Goal: Transaction & Acquisition: Subscribe to service/newsletter

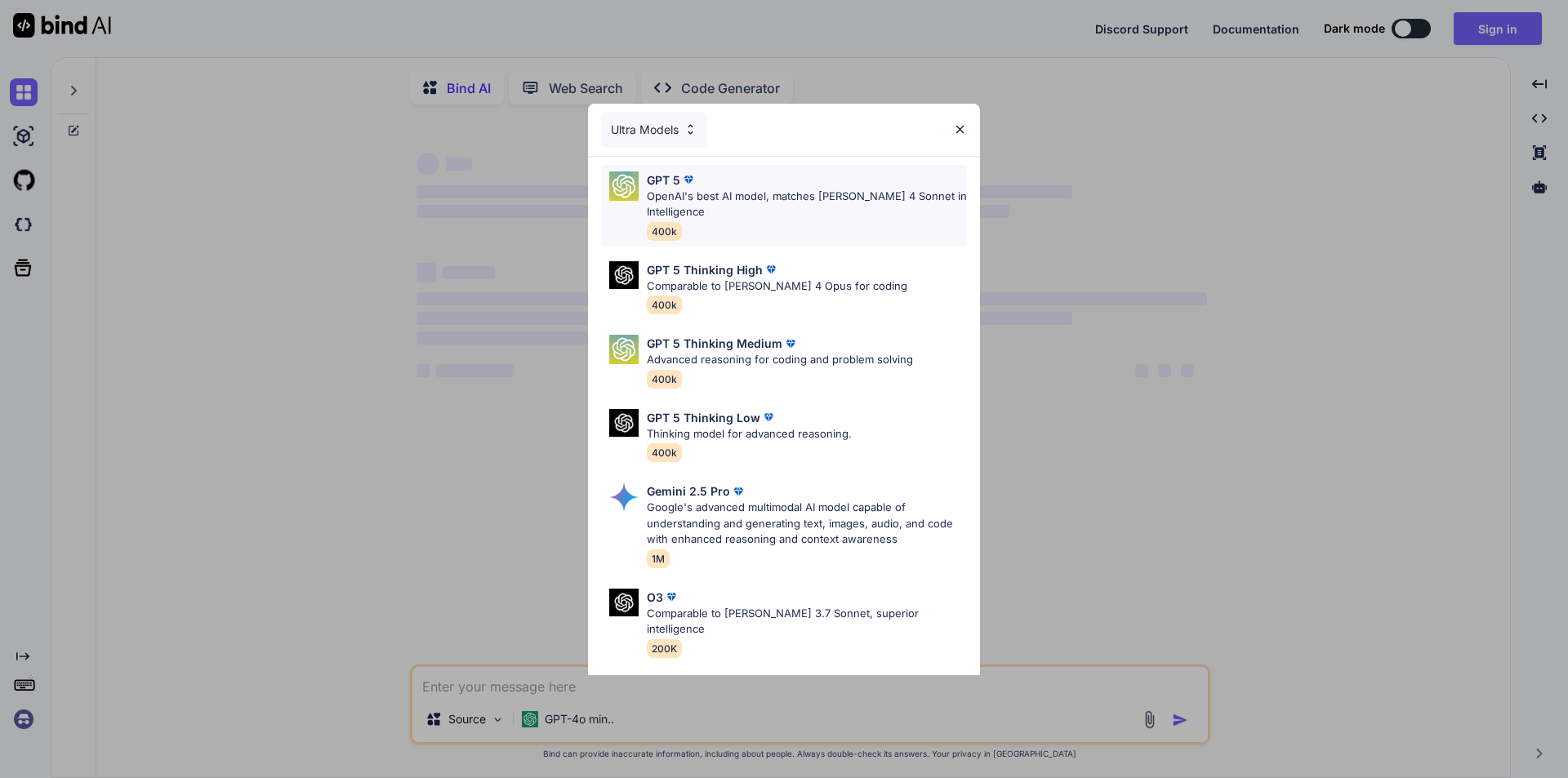
click at [827, 223] on div "GPT 5 OpenAI's best AI model, matches [PERSON_NAME] 4 Sonnet in Intelligence 40…" at bounding box center [807, 205] width 320 height 68
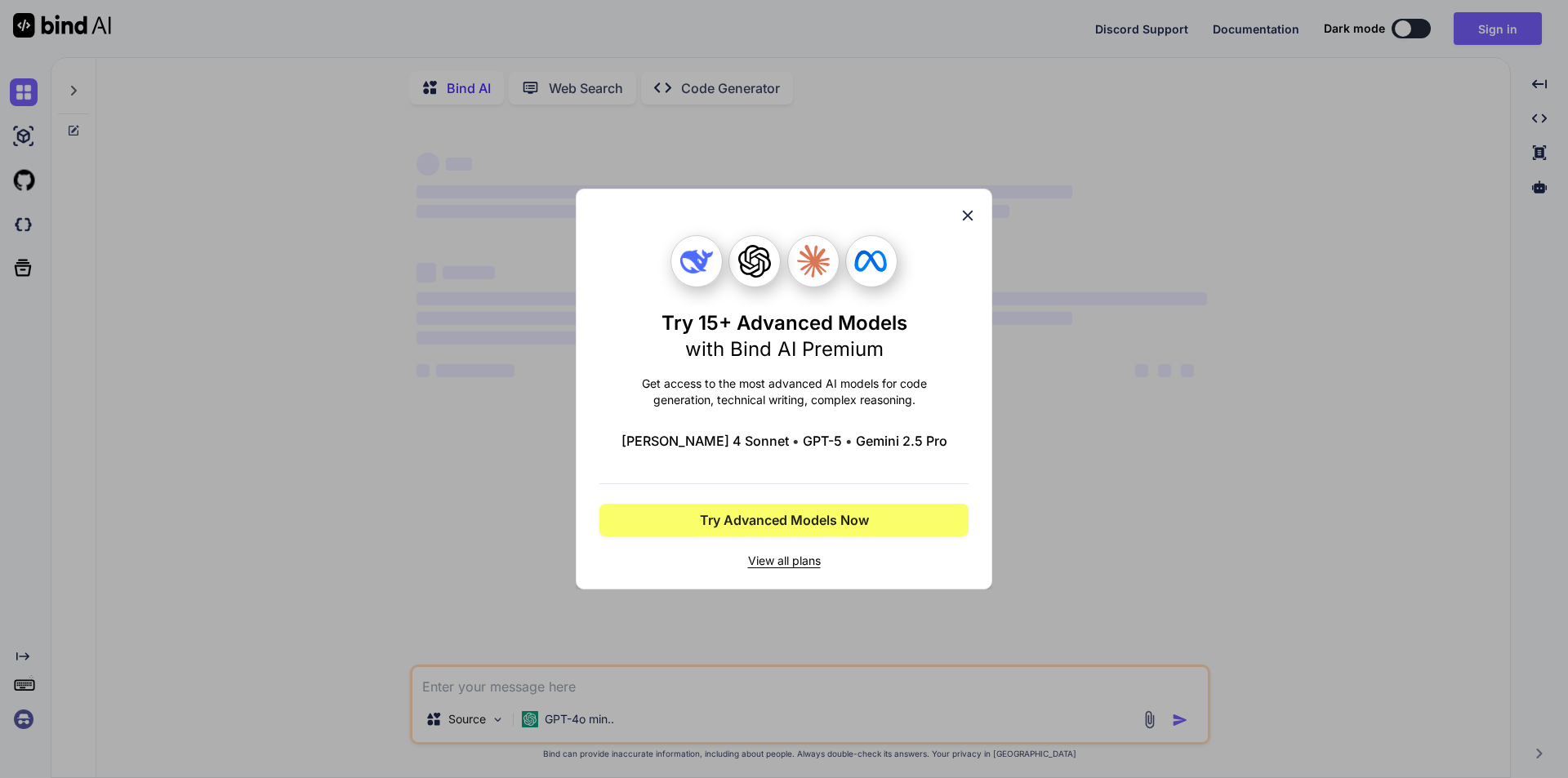
click at [1139, 508] on div "Try 15+ Advanced Models with Bind AI Premium Get access to the most advanced AI…" at bounding box center [784, 389] width 1568 height 778
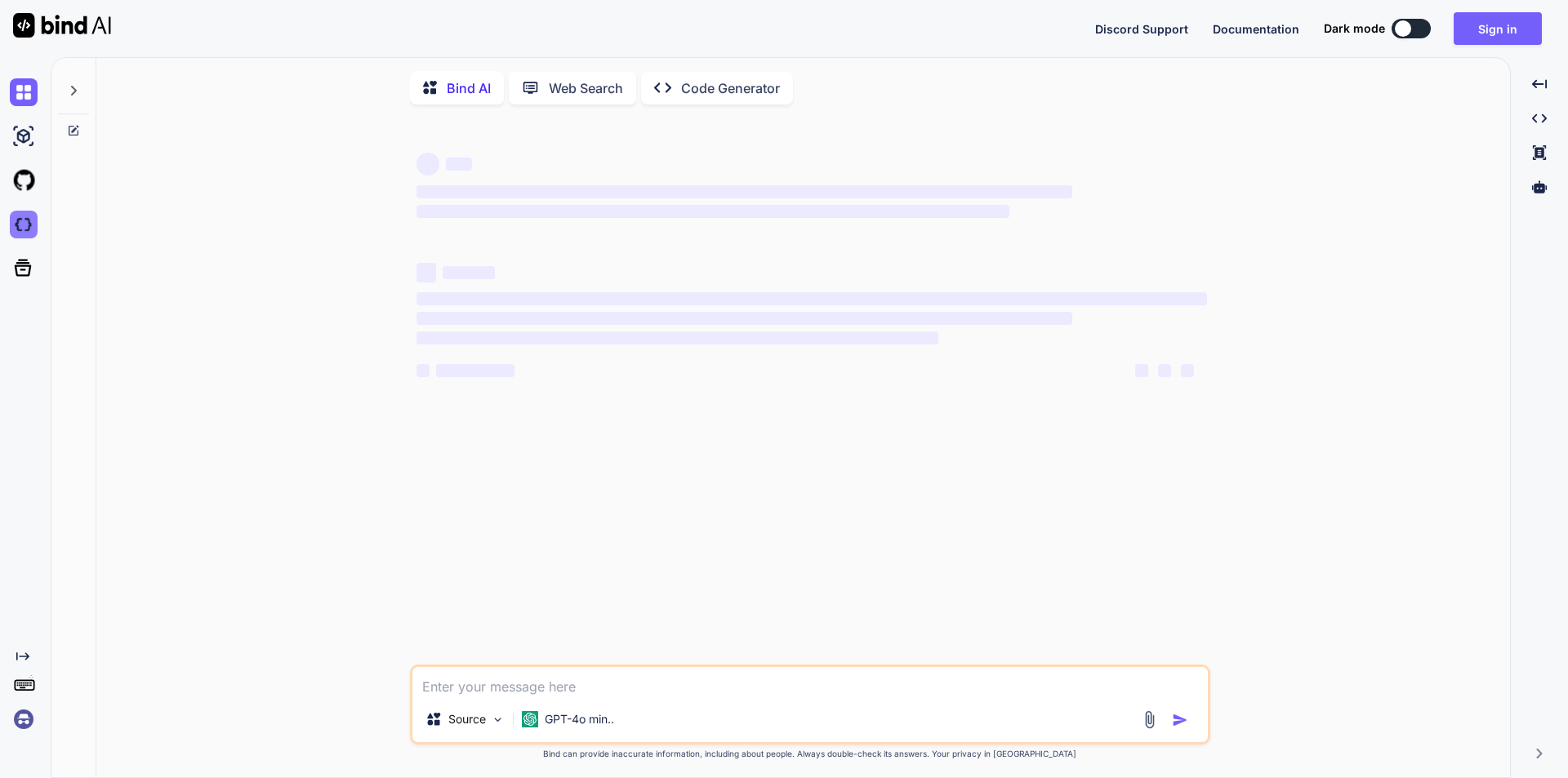
click at [26, 224] on img at bounding box center [24, 225] width 28 height 28
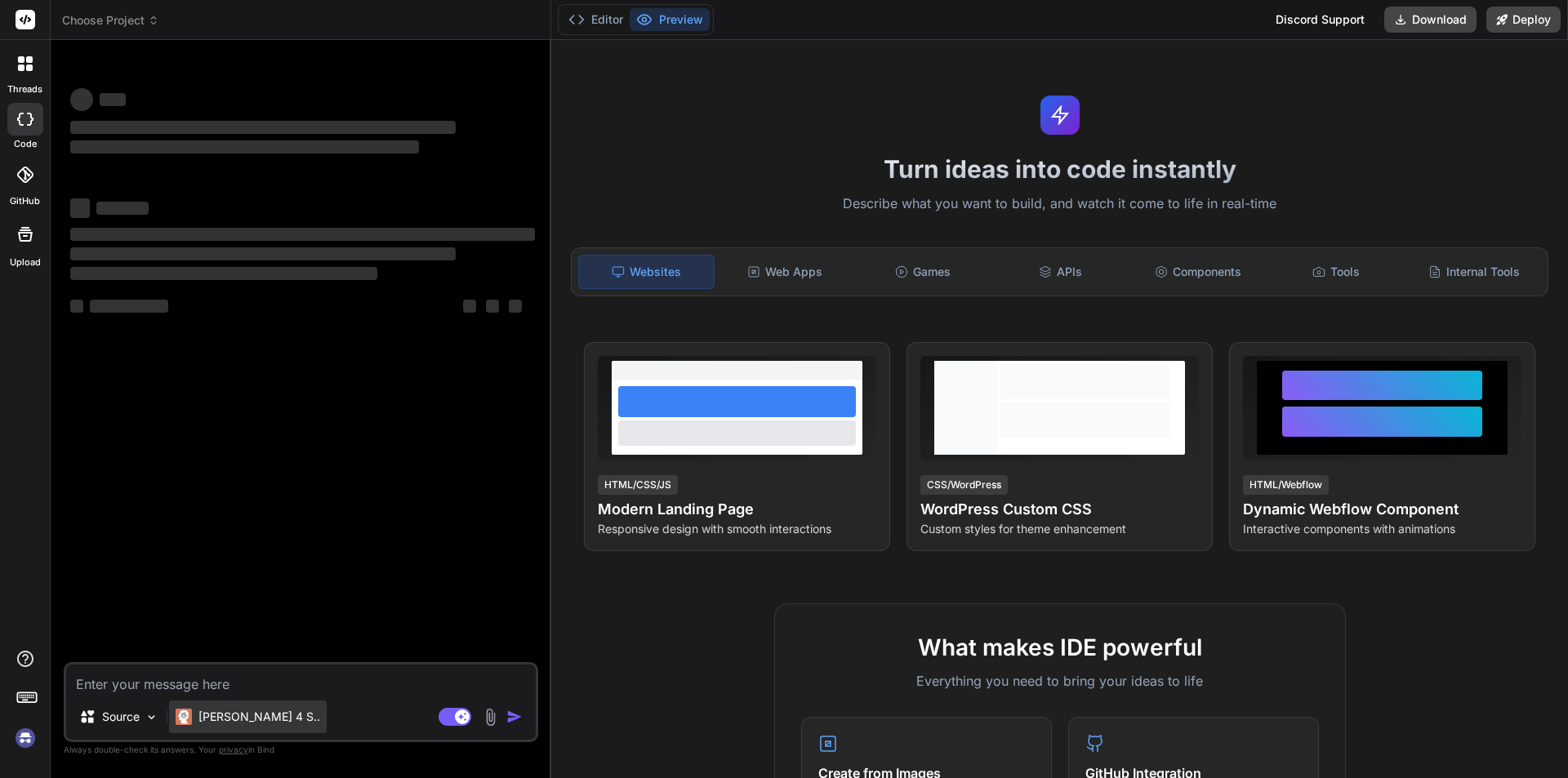
click at [229, 706] on div "[PERSON_NAME] 4 S.." at bounding box center [248, 716] width 157 height 32
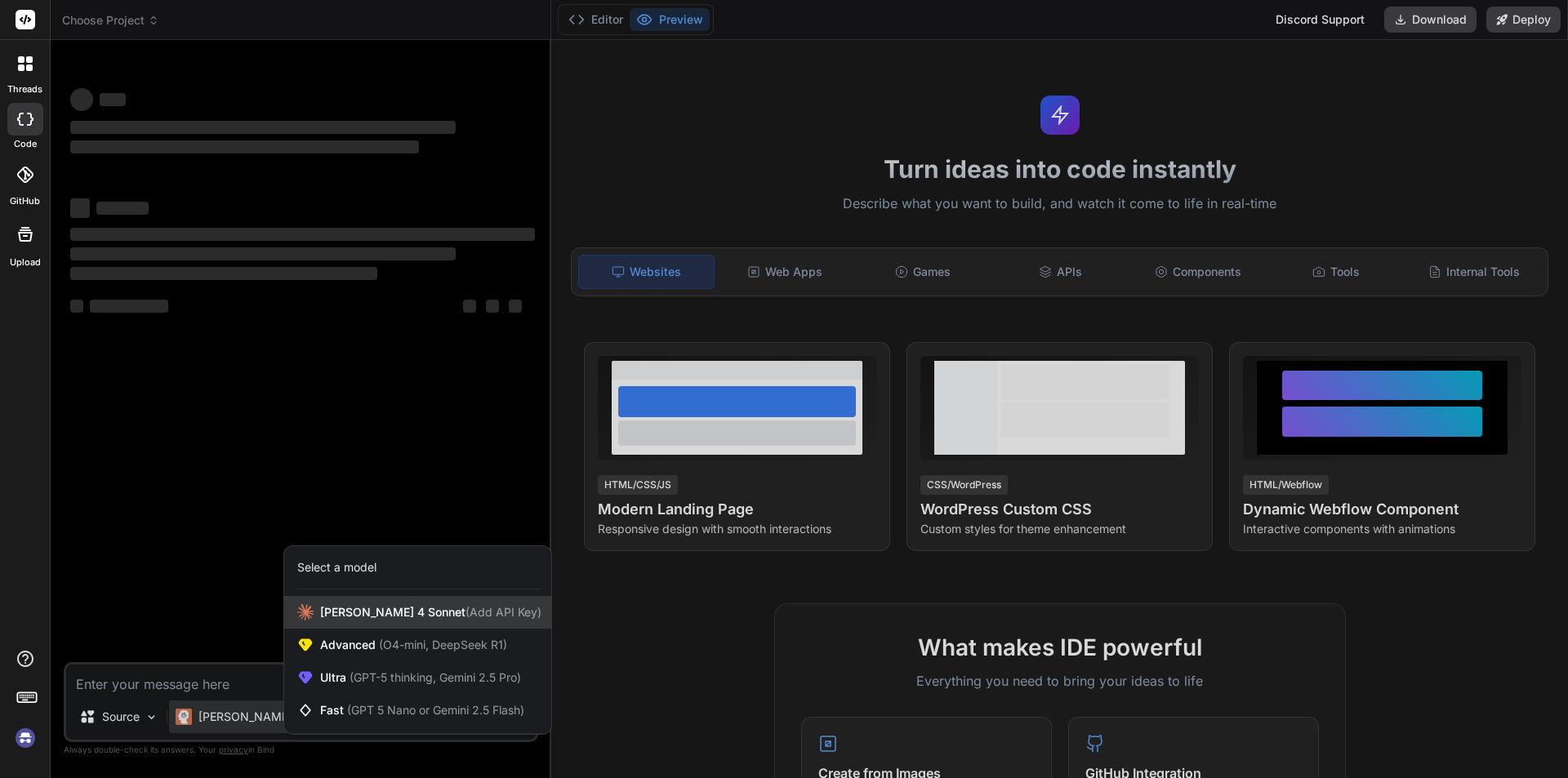
click at [423, 621] on div "[PERSON_NAME] 4 Sonnet (Add API Key)" at bounding box center [417, 612] width 267 height 32
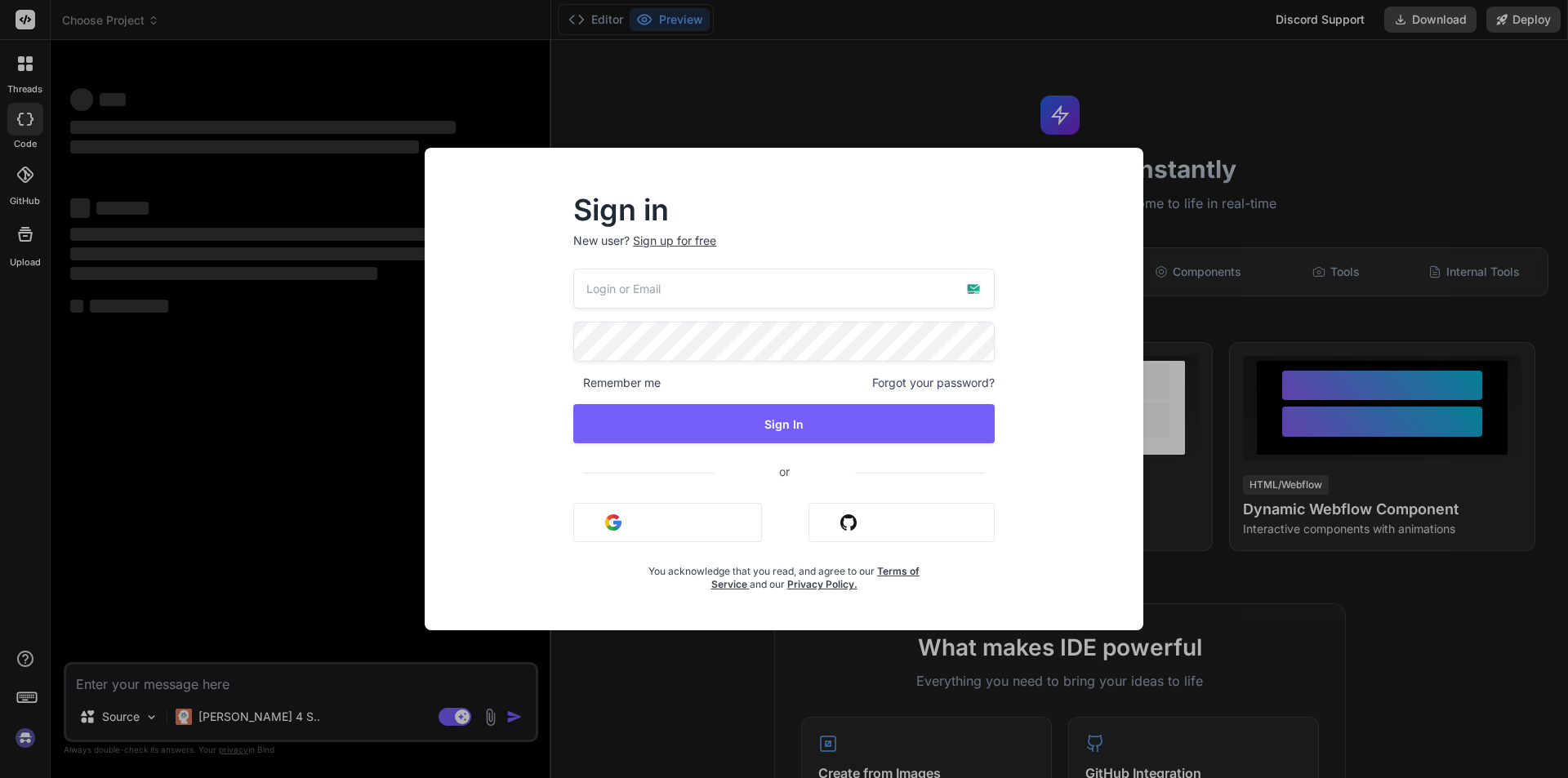
click at [739, 283] on input "email" at bounding box center [784, 288] width 422 height 40
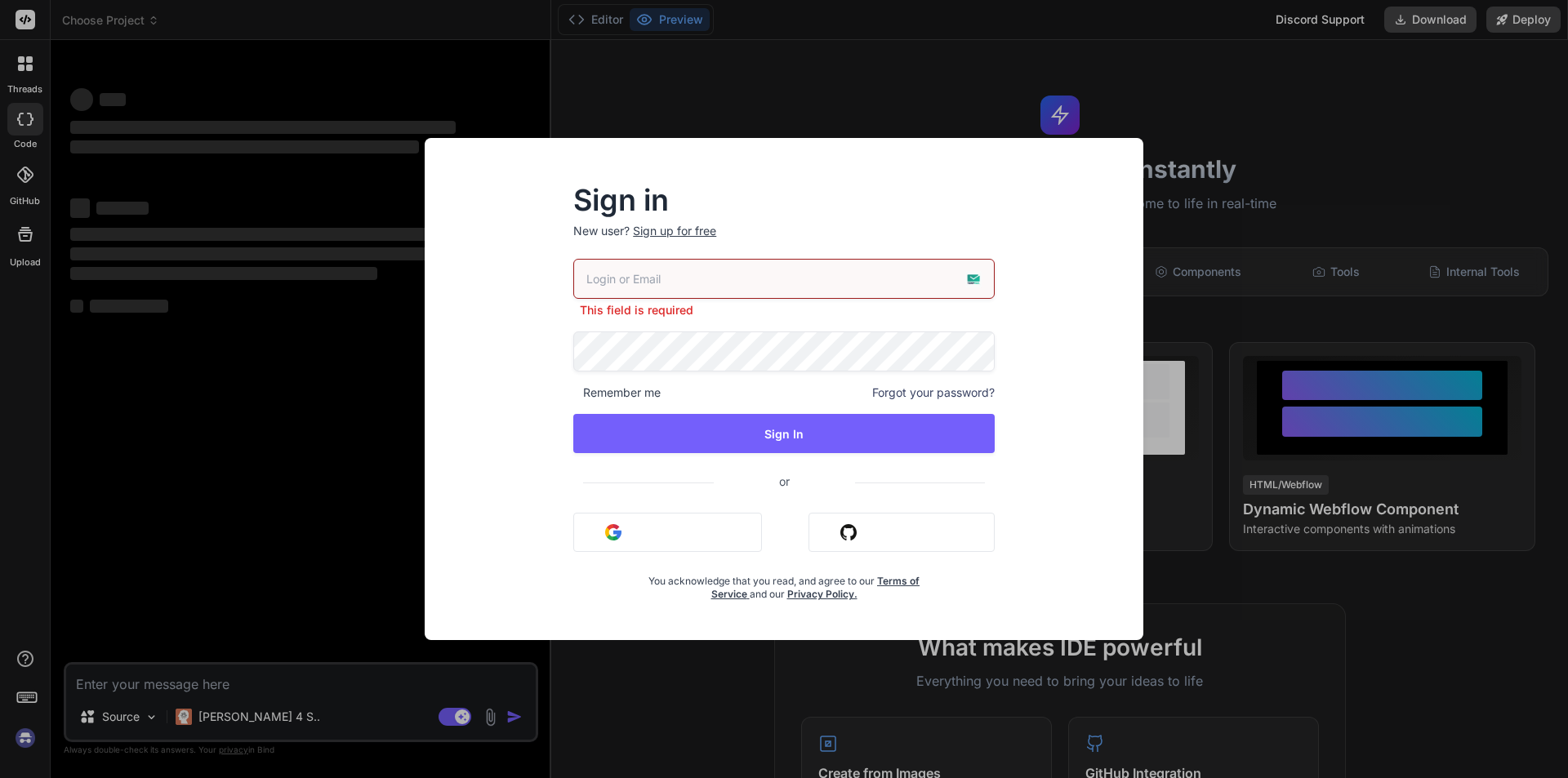
click at [672, 231] on div "Sign in New user? Sign up for free" at bounding box center [784, 223] width 422 height 72
click at [691, 231] on div "Sign up for free" at bounding box center [675, 231] width 83 height 17
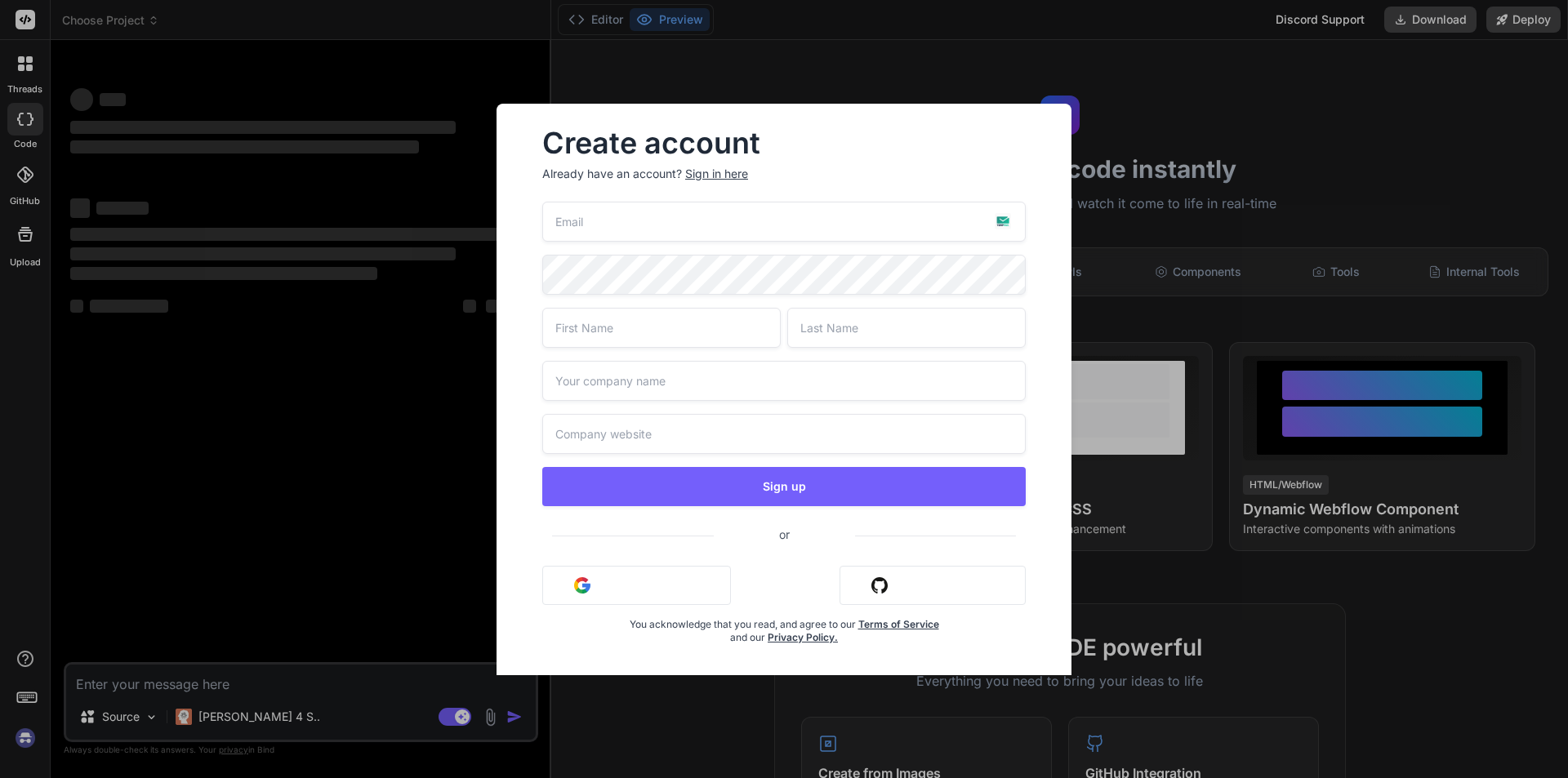
click at [711, 226] on input "email" at bounding box center [783, 221] width 484 height 40
type textarea "x"
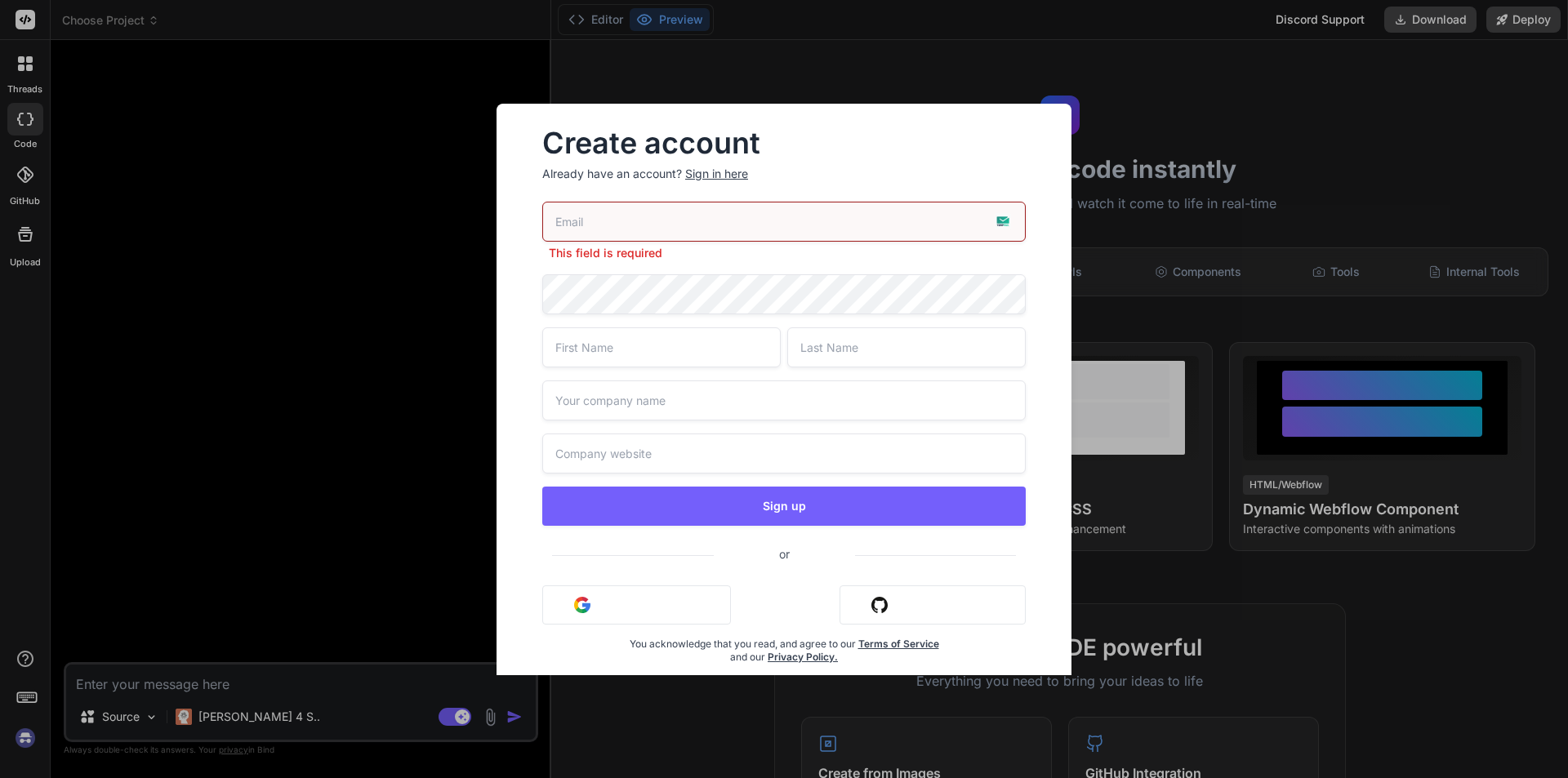
click at [631, 234] on input "email" at bounding box center [783, 221] width 484 height 40
paste input "adamant1937@pinkgreengenerator.me"
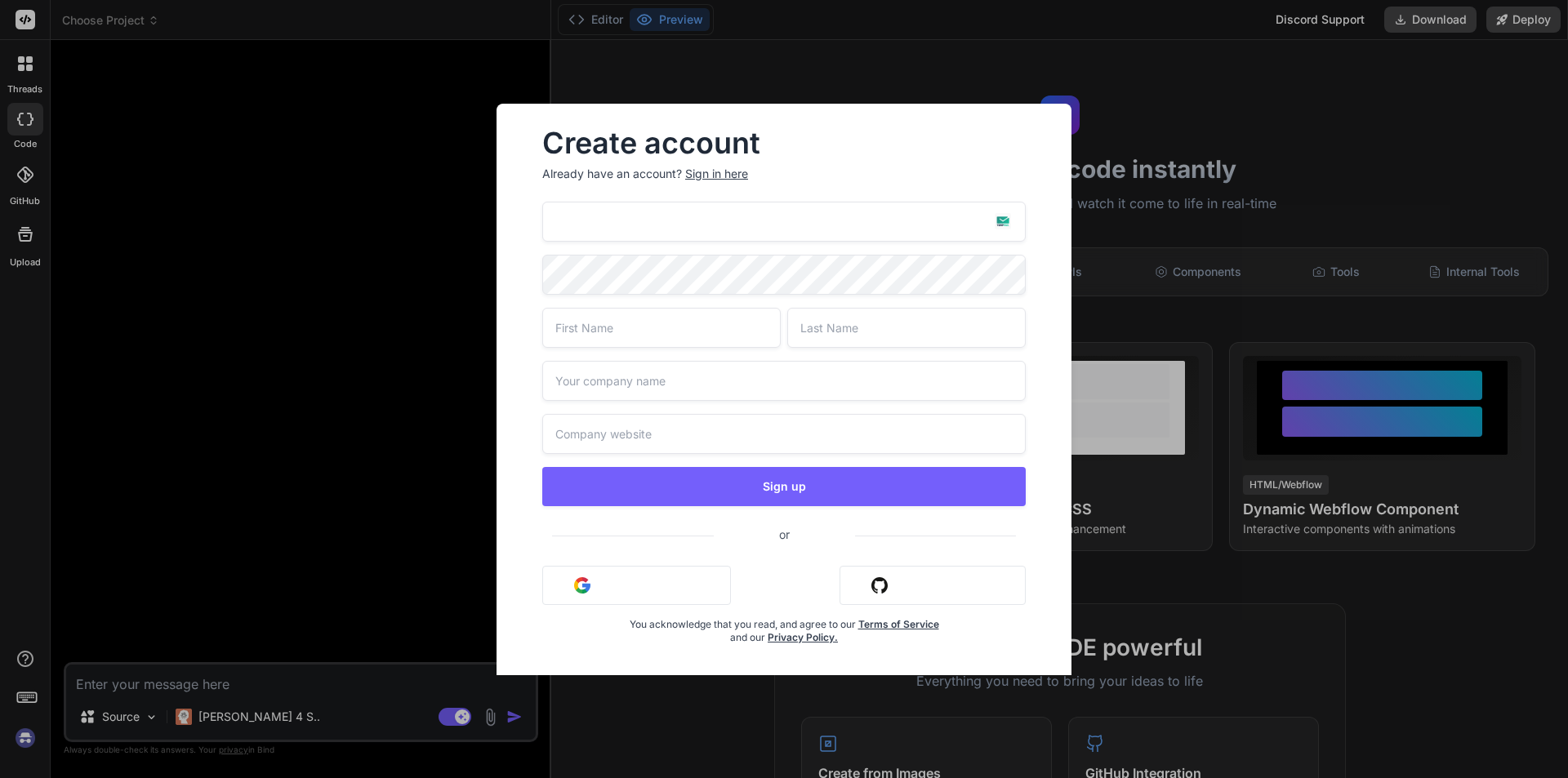
drag, startPoint x: 869, startPoint y: 234, endPoint x: 856, endPoint y: 233, distance: 13.0
click at [868, 234] on input "adamant1937@pinkgreengenerator.me" at bounding box center [783, 221] width 484 height 40
click at [856, 233] on input "adamant1937@pinkgreengenerator.me" at bounding box center [783, 221] width 484 height 40
paste input "adamant1937@pinkgreengenerator.me"
type input "adamant1937@pinkgreengenerator.meadamant1937@pinkgreengenerator.me"
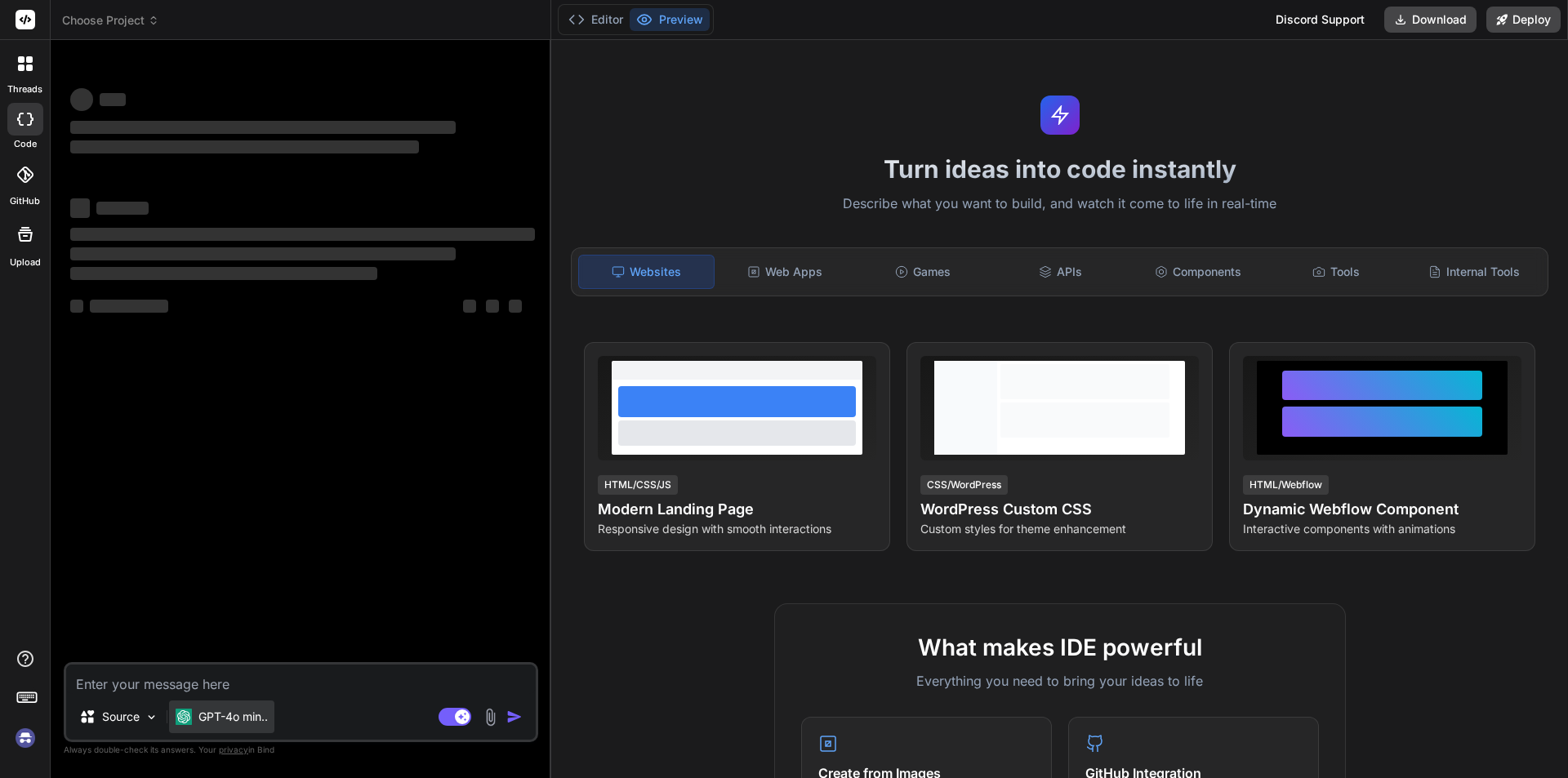
click at [222, 723] on p "GPT-4o min.." at bounding box center [233, 717] width 69 height 17
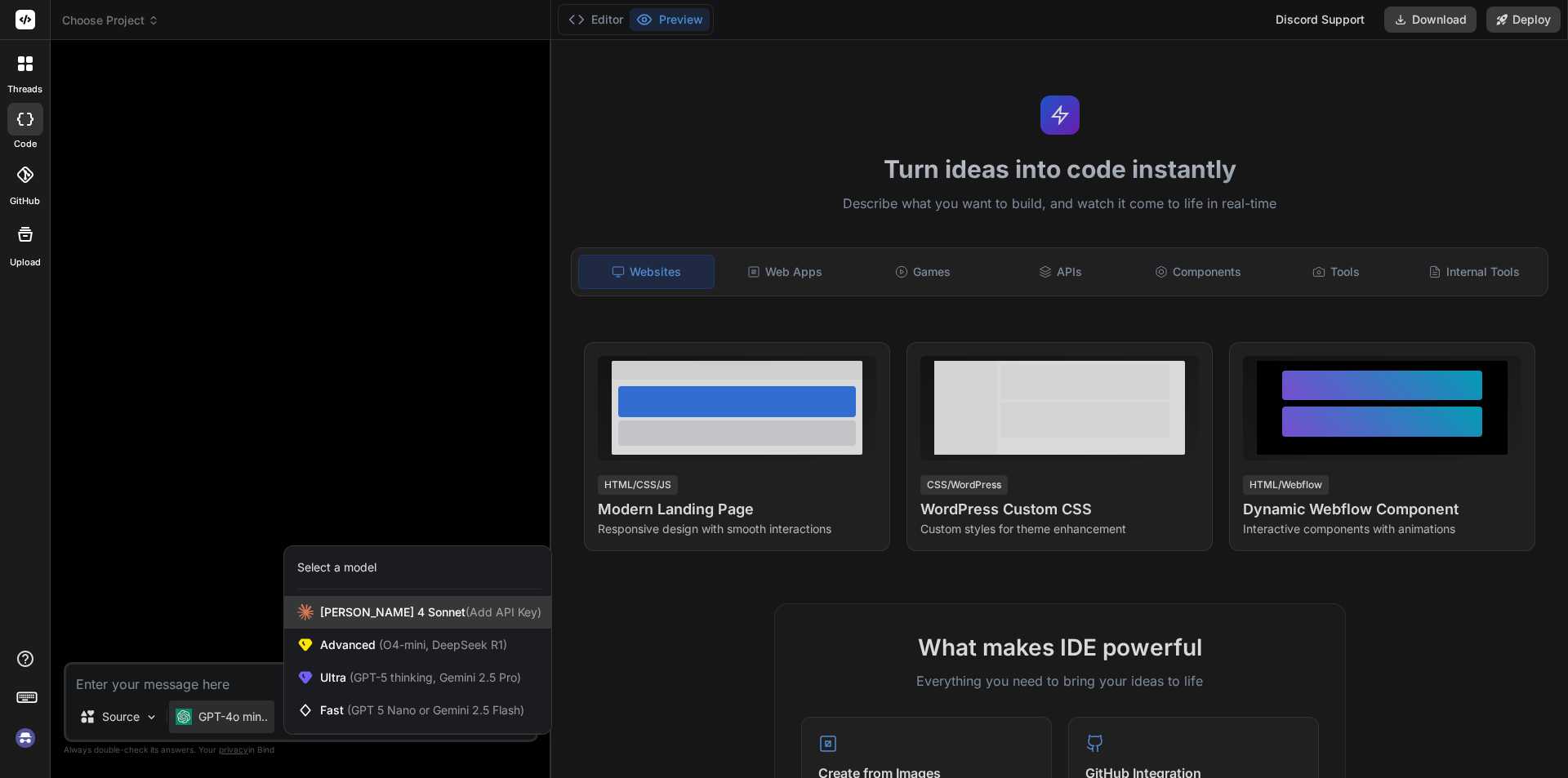
click at [389, 614] on span "[PERSON_NAME] 4 Sonnet (Add API Key)" at bounding box center [430, 613] width 221 height 17
type textarea "x"
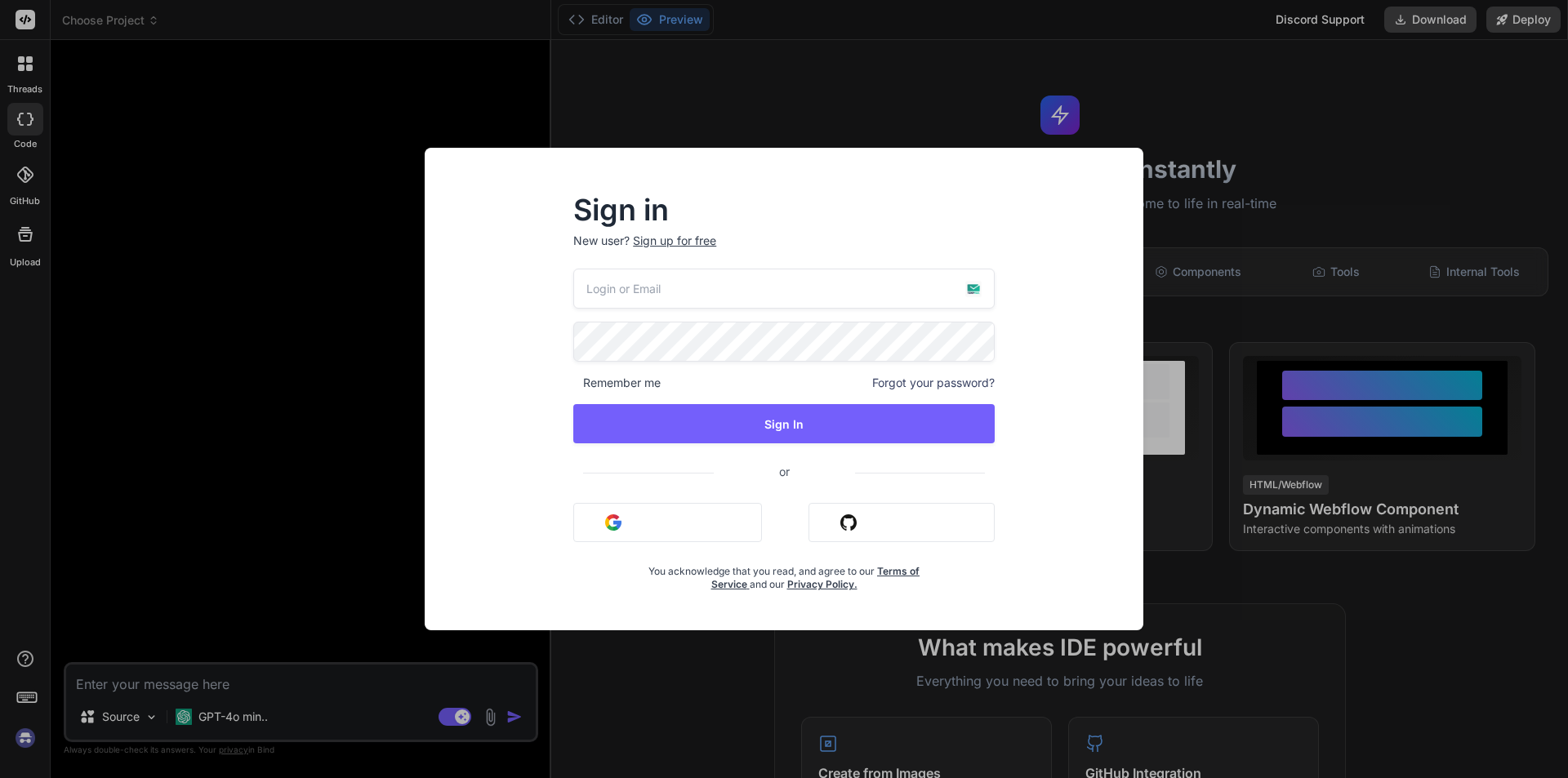
click at [680, 241] on div "Sign up for free" at bounding box center [675, 241] width 83 height 17
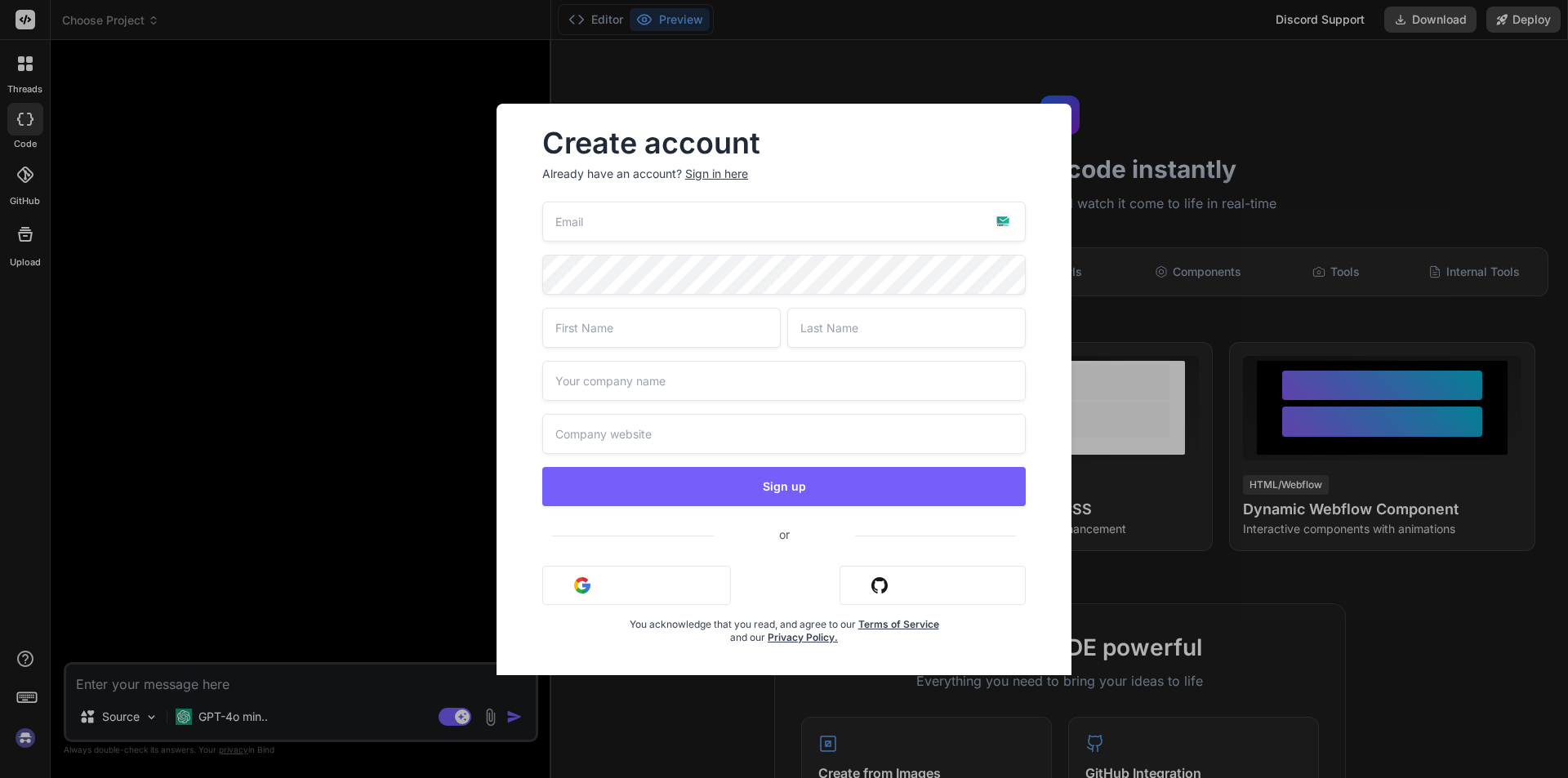
click at [660, 218] on input "email" at bounding box center [783, 221] width 484 height 40
paste input "adamant1937@pinkgreengenerator.me"
type input "adamant1937@pinkgreengenerator.me"
click at [633, 341] on input "text" at bounding box center [661, 327] width 239 height 40
type input "wewe"
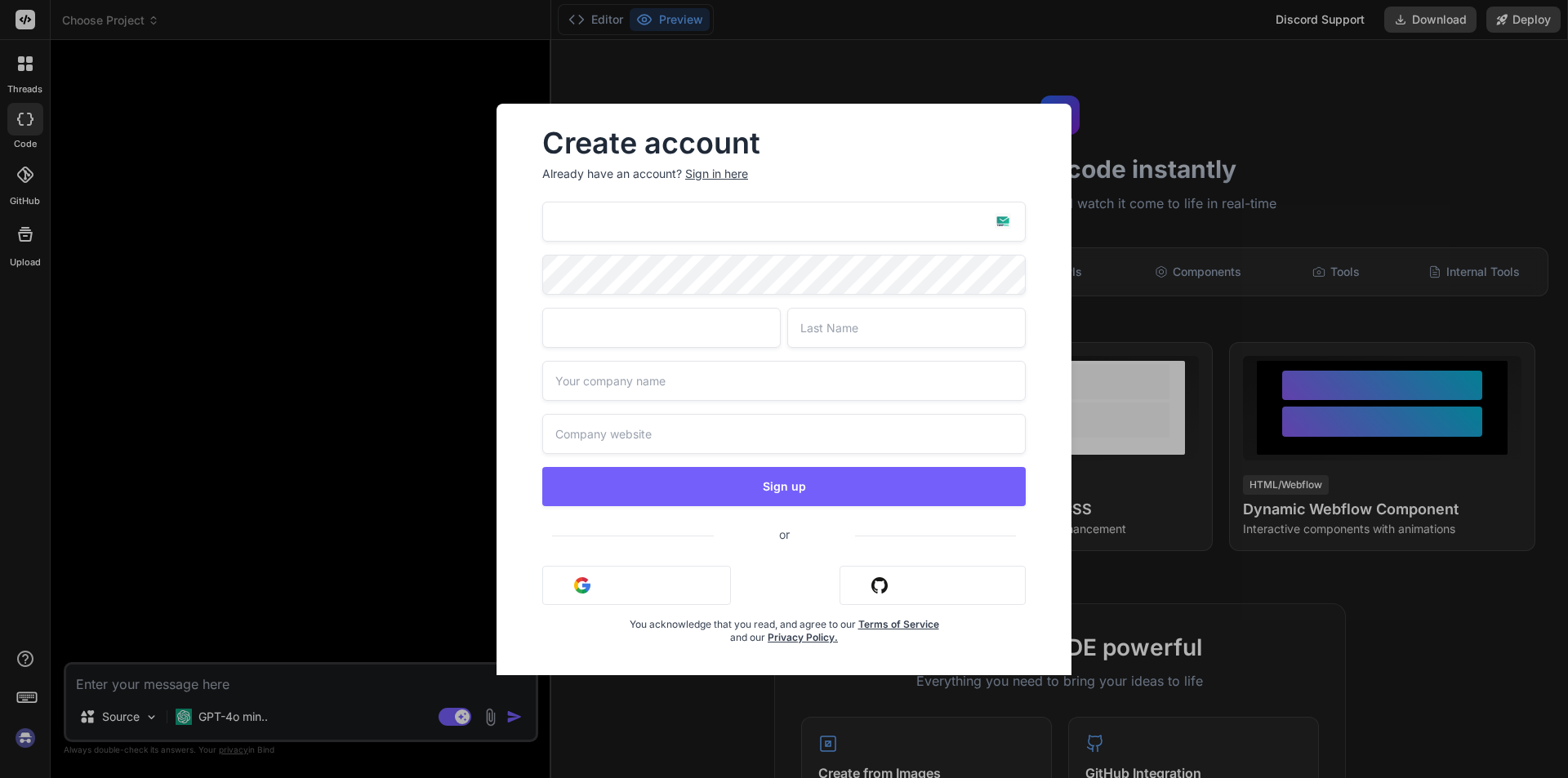
click at [894, 334] on input "text" at bounding box center [906, 327] width 239 height 40
type input "rere"
click at [681, 390] on input "text" at bounding box center [783, 380] width 484 height 40
type input "wewe"
click at [687, 429] on input "text" at bounding box center [783, 433] width 484 height 40
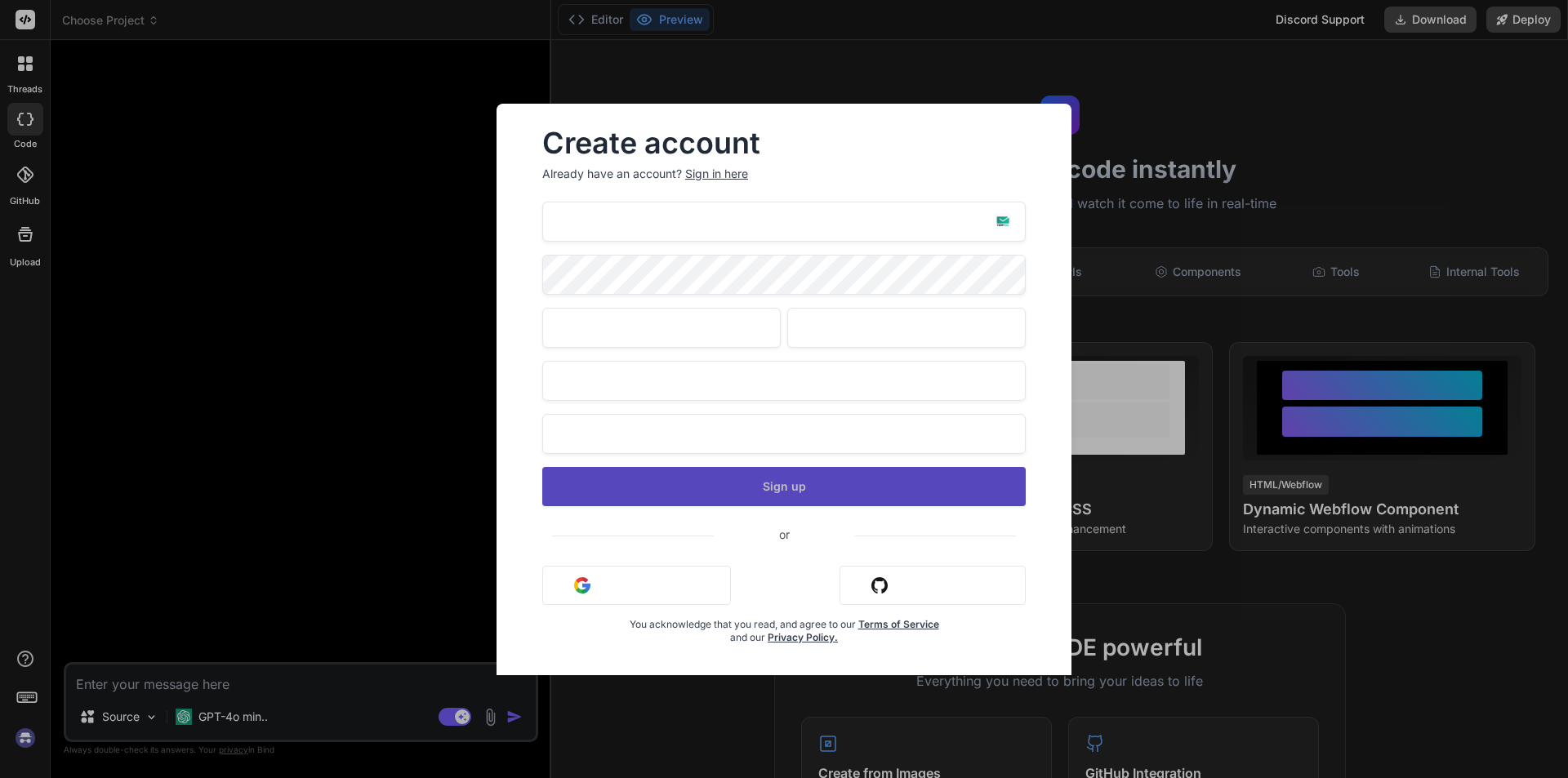
type input "wewe1"
click at [738, 497] on button "Sign up" at bounding box center [783, 486] width 484 height 39
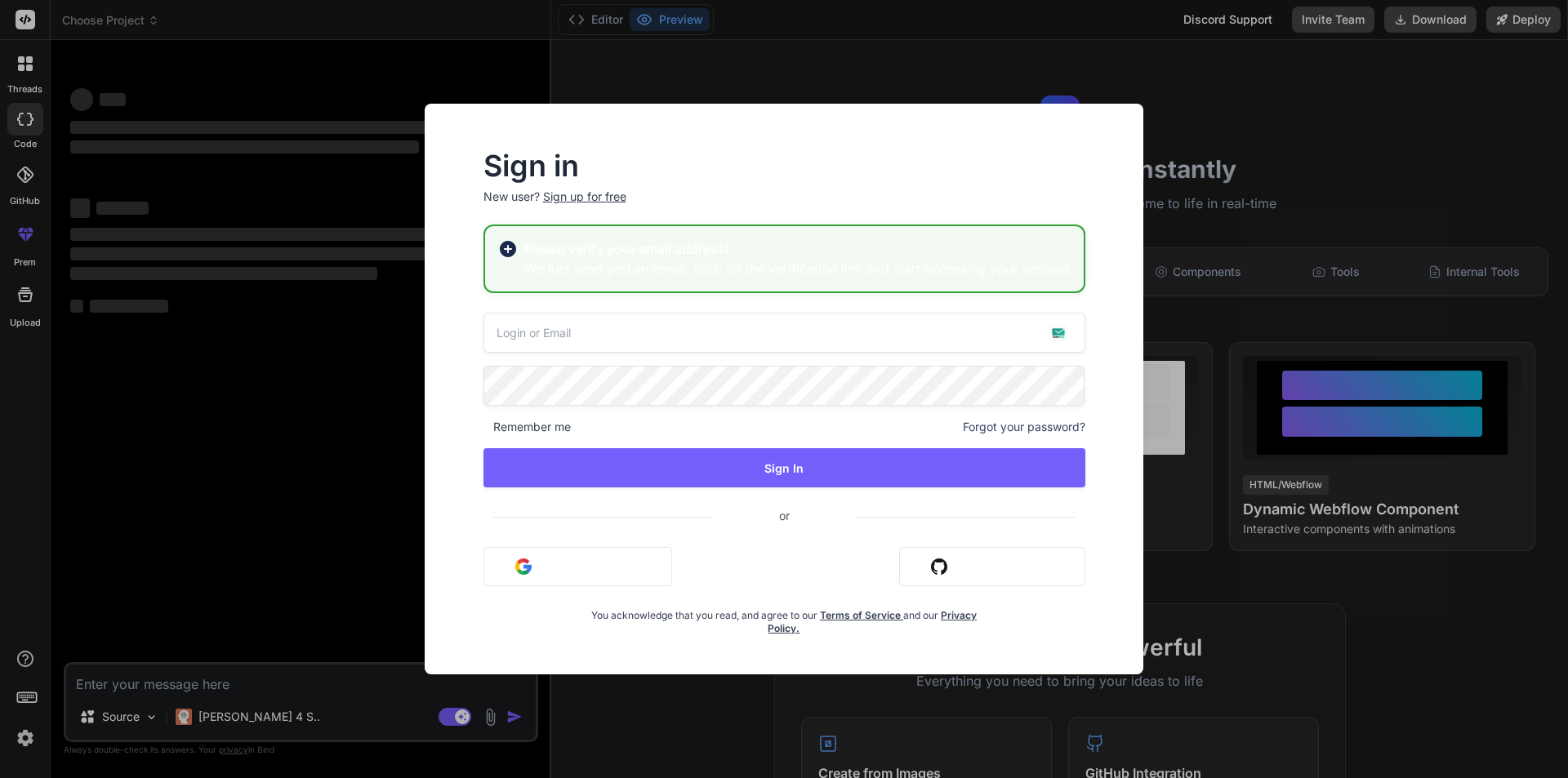
type textarea "x"
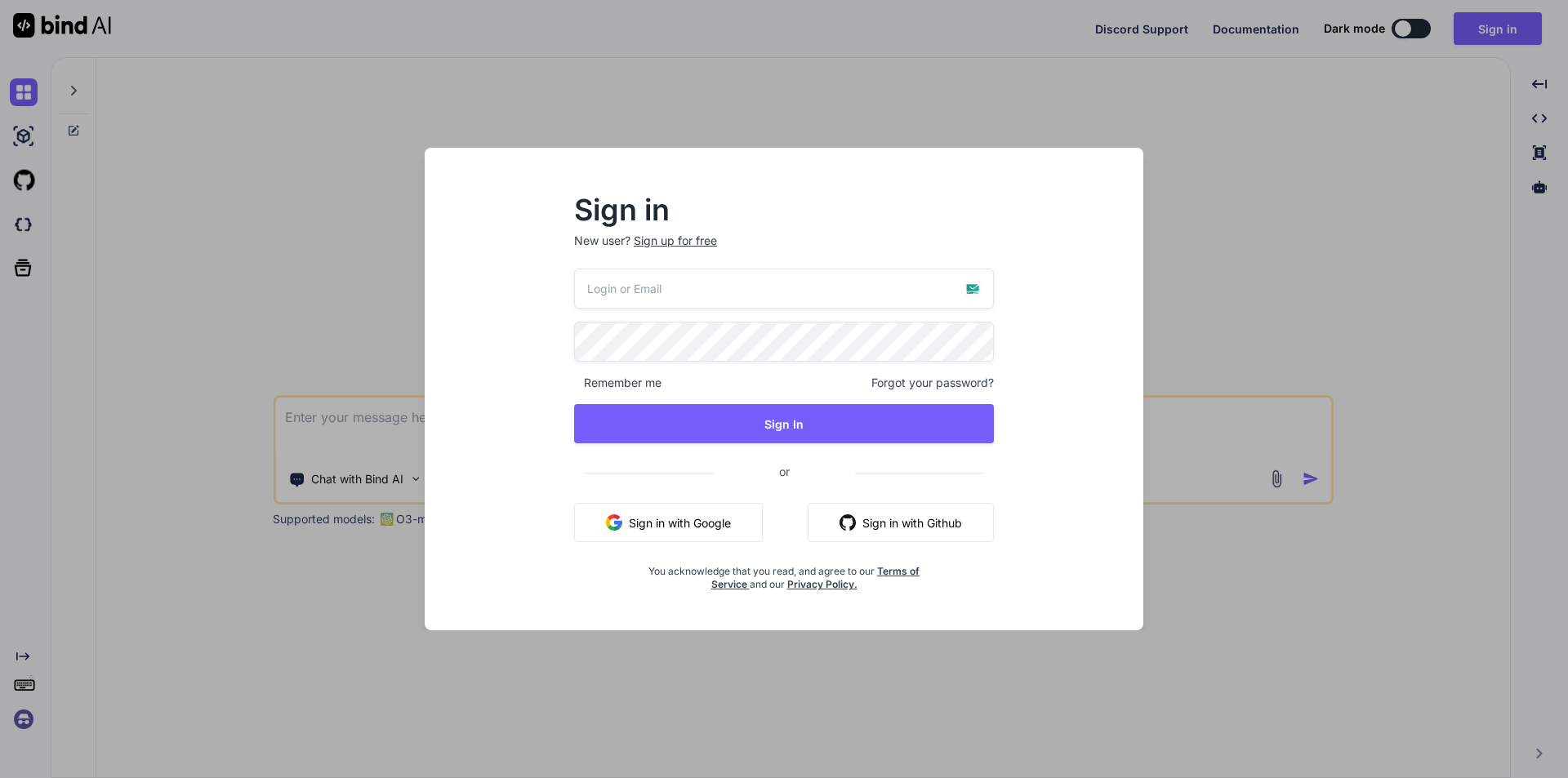
type textarea "x"
click at [672, 278] on input "email" at bounding box center [784, 288] width 422 height 40
paste input "adamant1937@pinkgreengenerator.me"
type input "adamant1937@pinkgreengenerator.me"
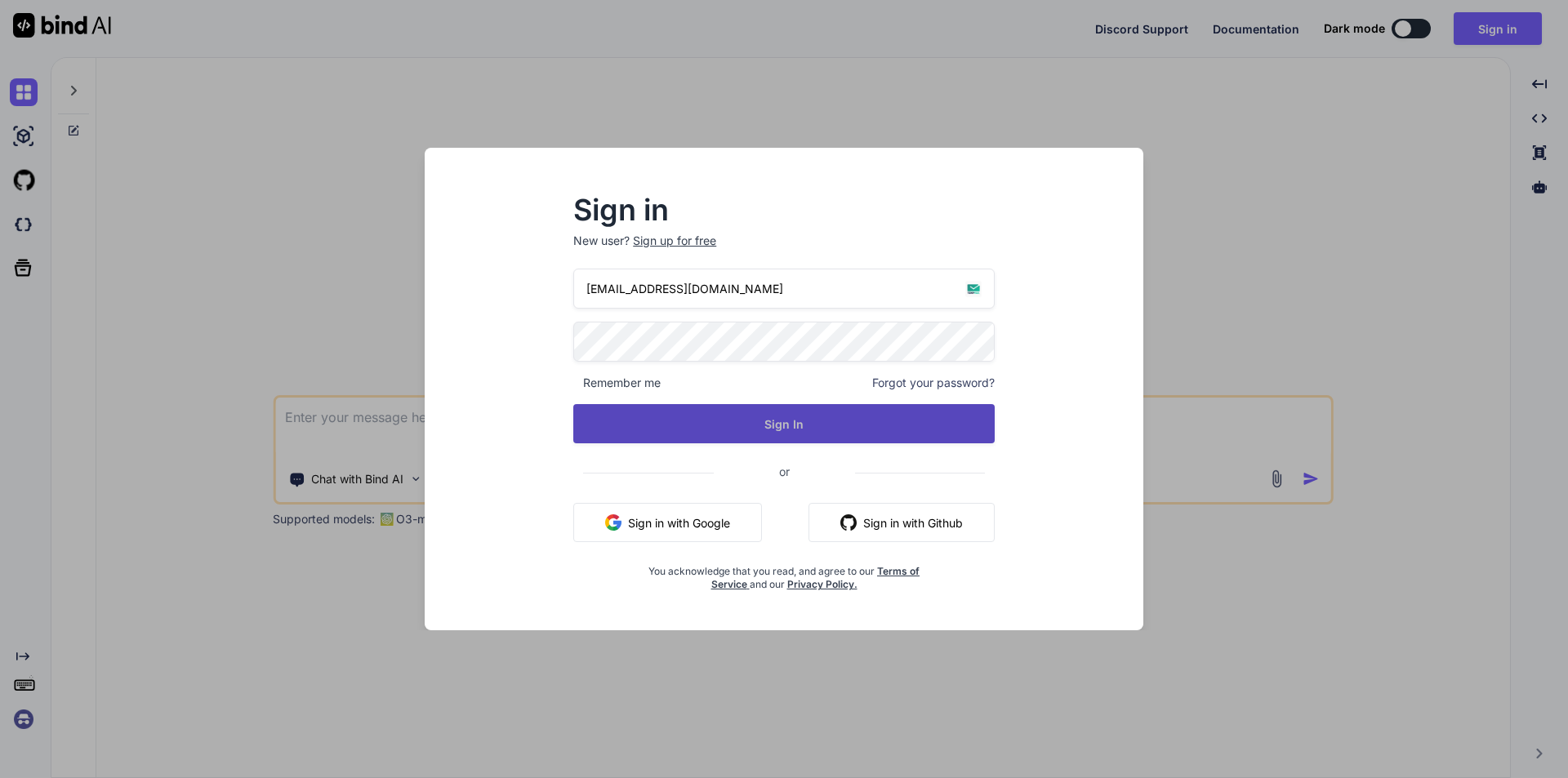
click at [752, 409] on button "Sign In" at bounding box center [784, 423] width 422 height 39
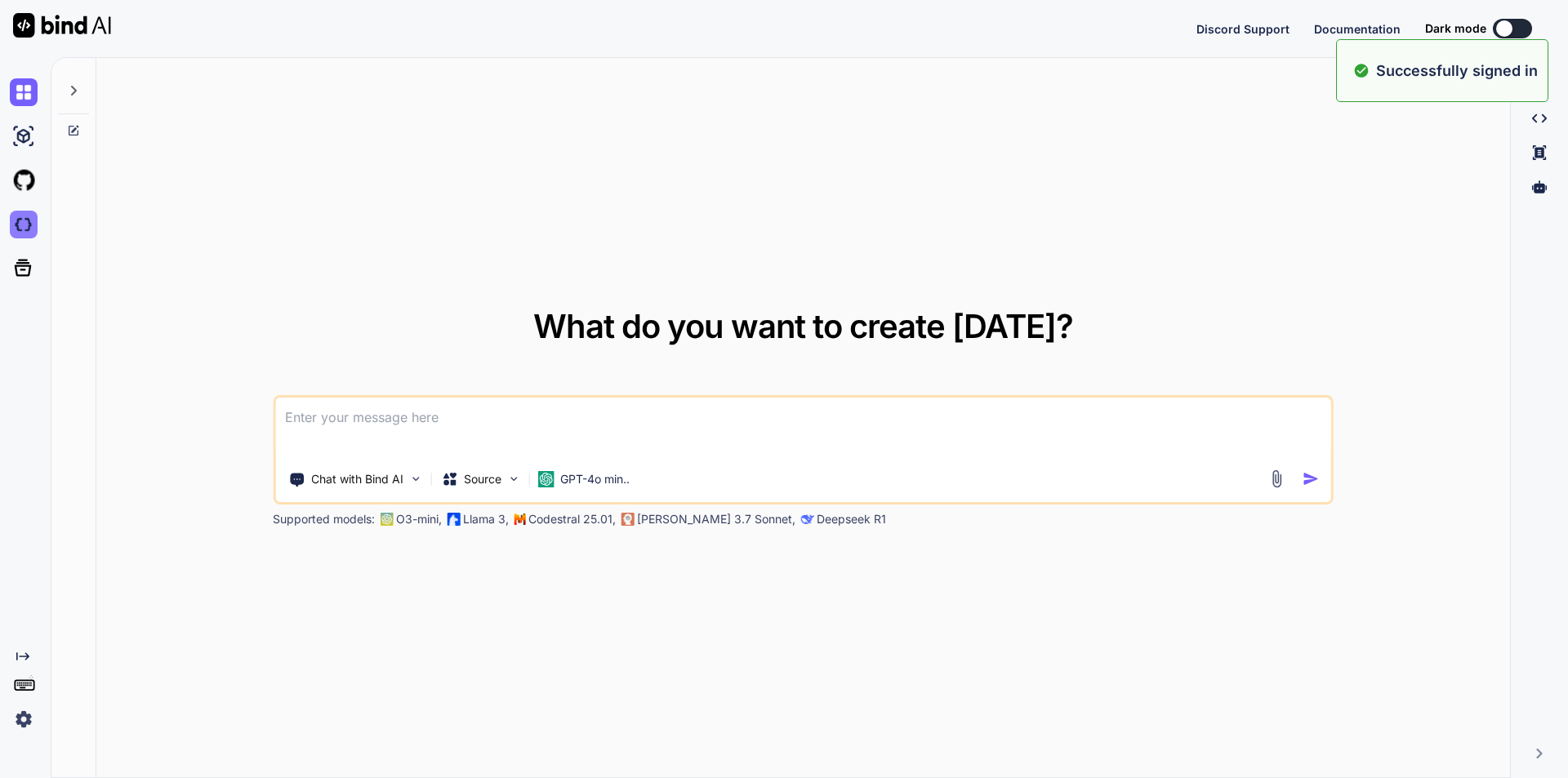
click at [27, 224] on div "Created with Pixso. What do you want to create today? Chat with Bind AI Source …" at bounding box center [784, 418] width 1568 height 721
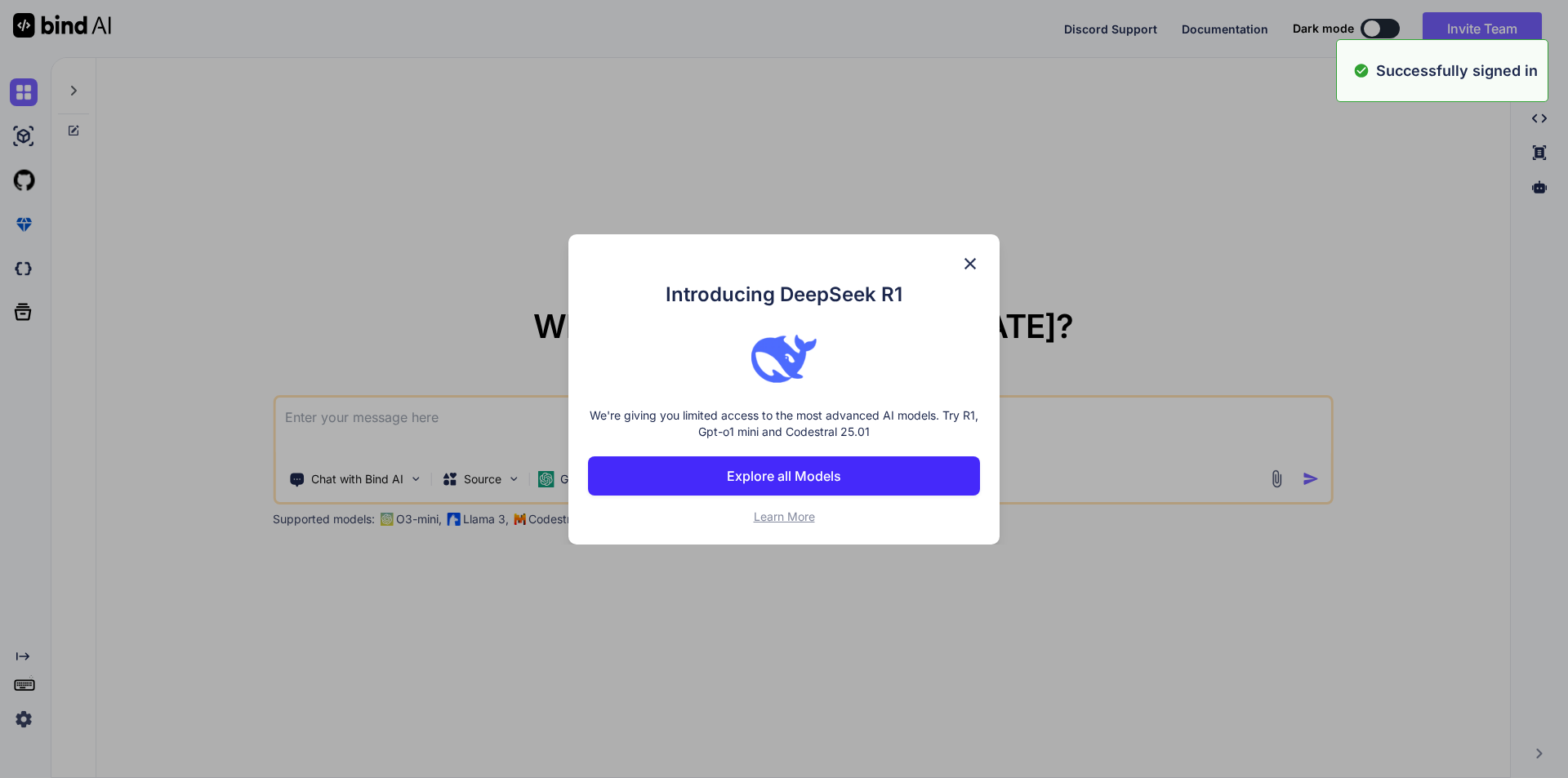
type textarea "x"
click at [971, 263] on img at bounding box center [970, 263] width 19 height 19
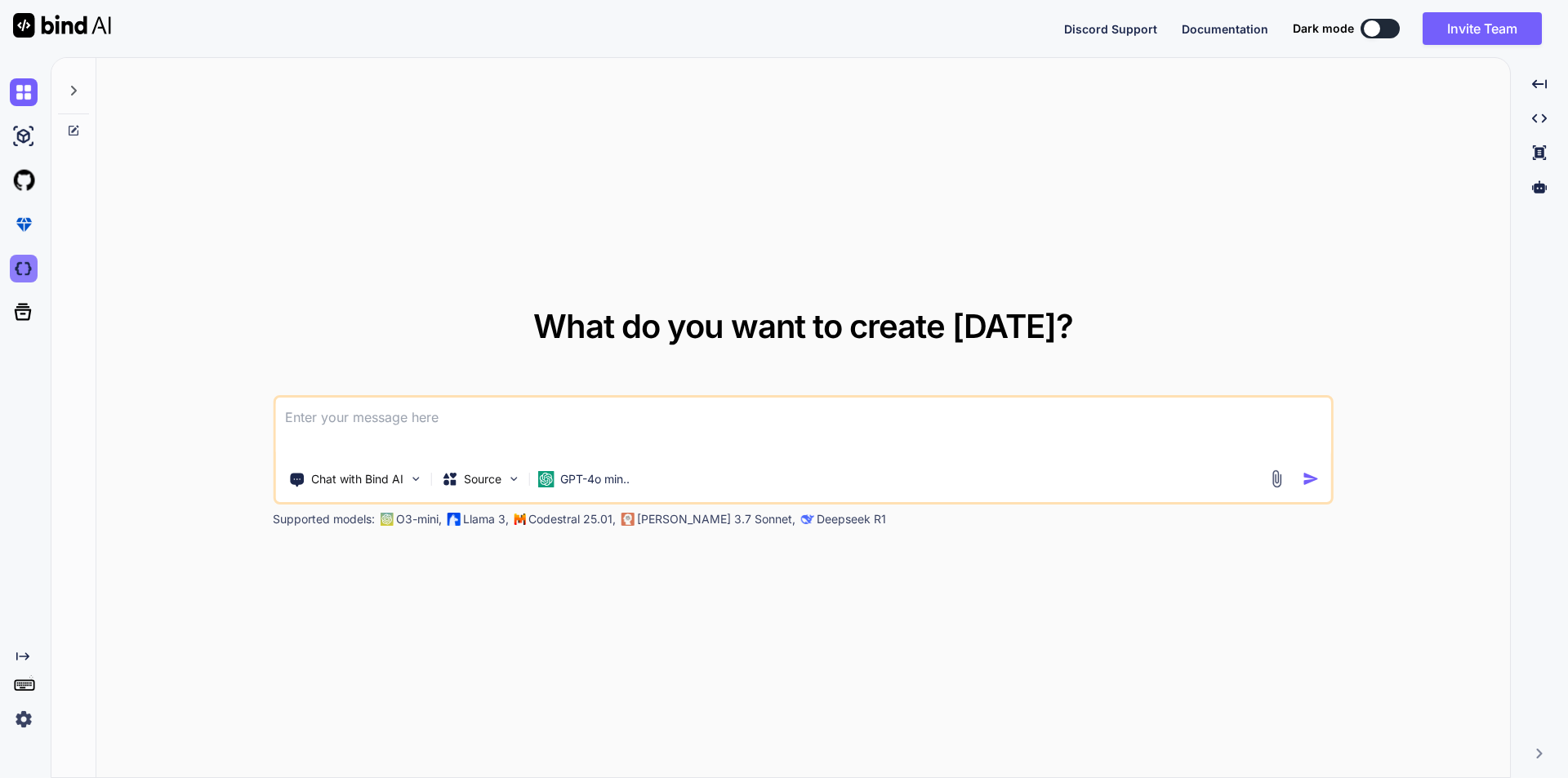
click at [26, 276] on img at bounding box center [24, 269] width 28 height 28
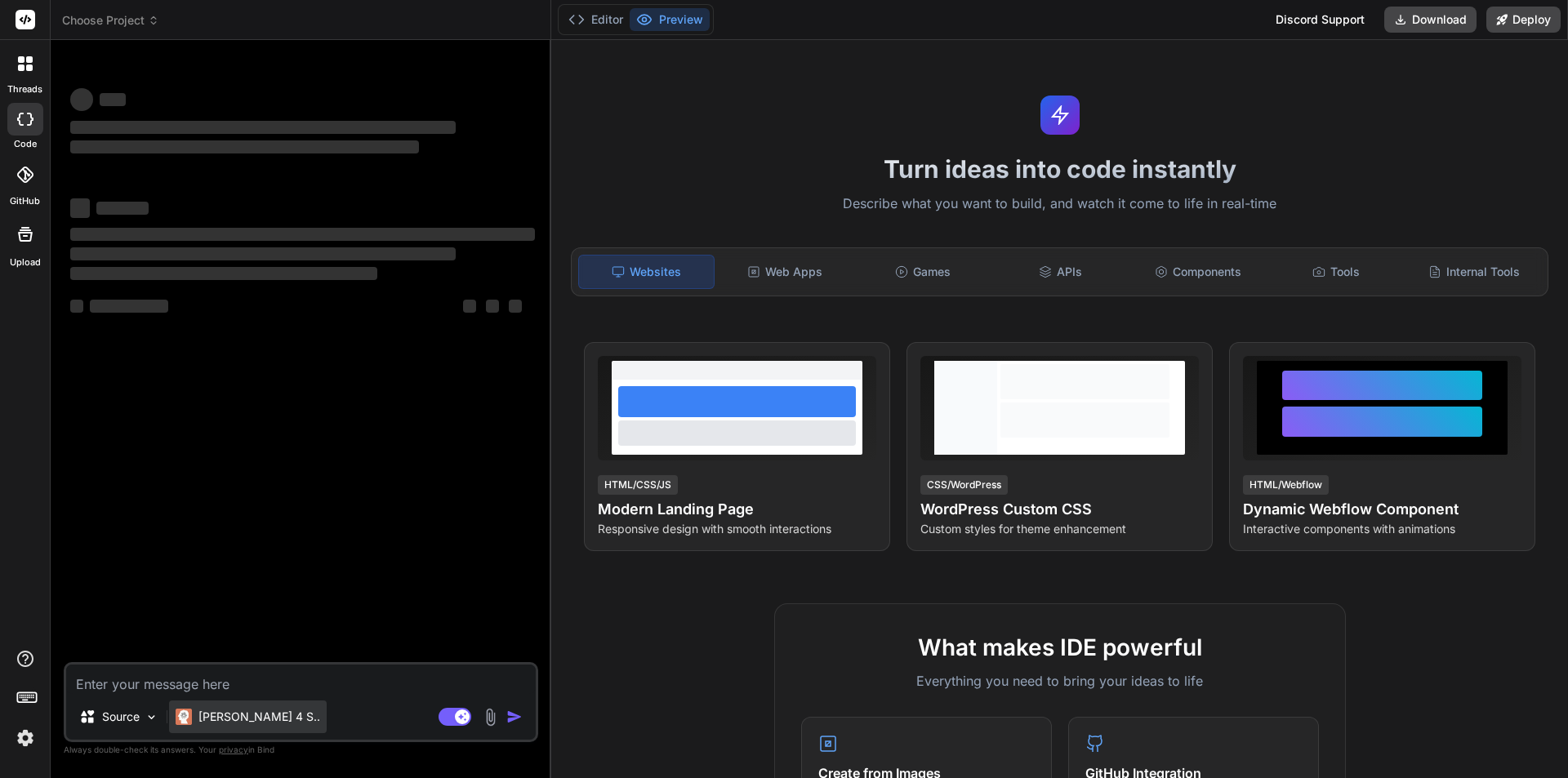
click at [234, 708] on div "[PERSON_NAME] 4 S.." at bounding box center [248, 716] width 157 height 32
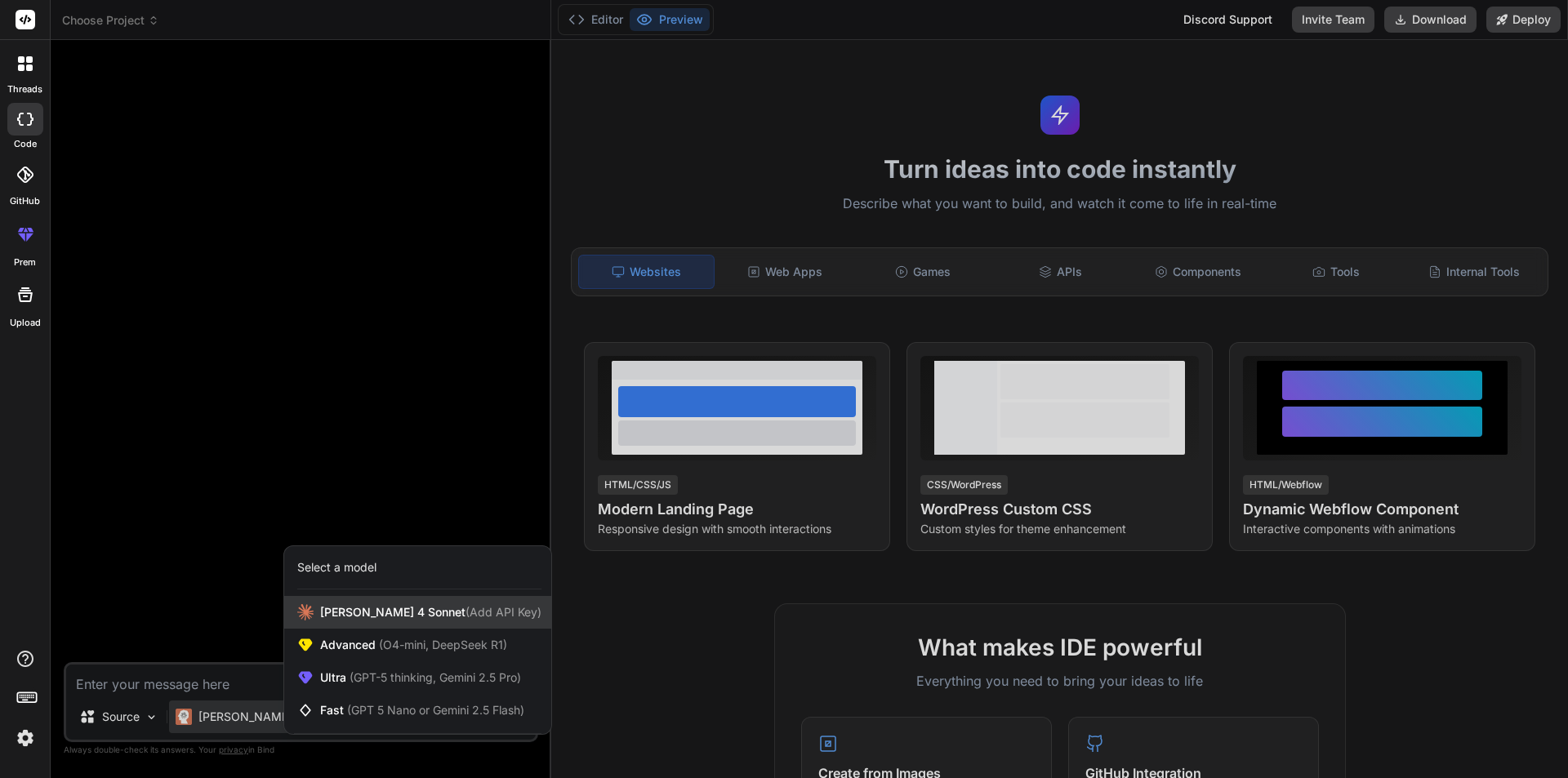
click at [379, 619] on span "[PERSON_NAME] 4 Sonnet (Add API Key)" at bounding box center [430, 613] width 221 height 17
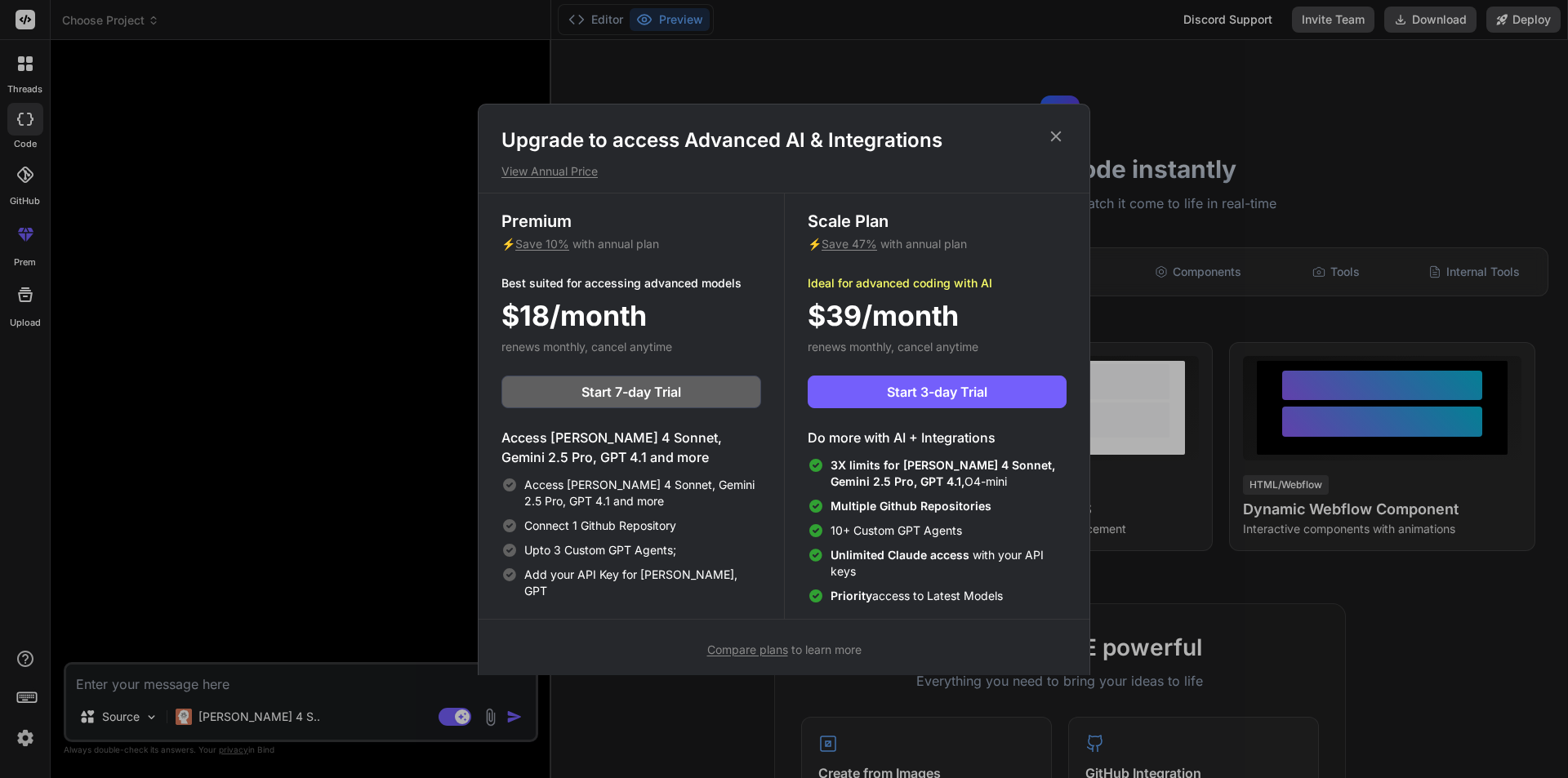
click at [1242, 551] on div "Upgrade to access Advanced AI & Integrations View Annual Price Premium ⚡ Save 1…" at bounding box center [784, 389] width 1568 height 778
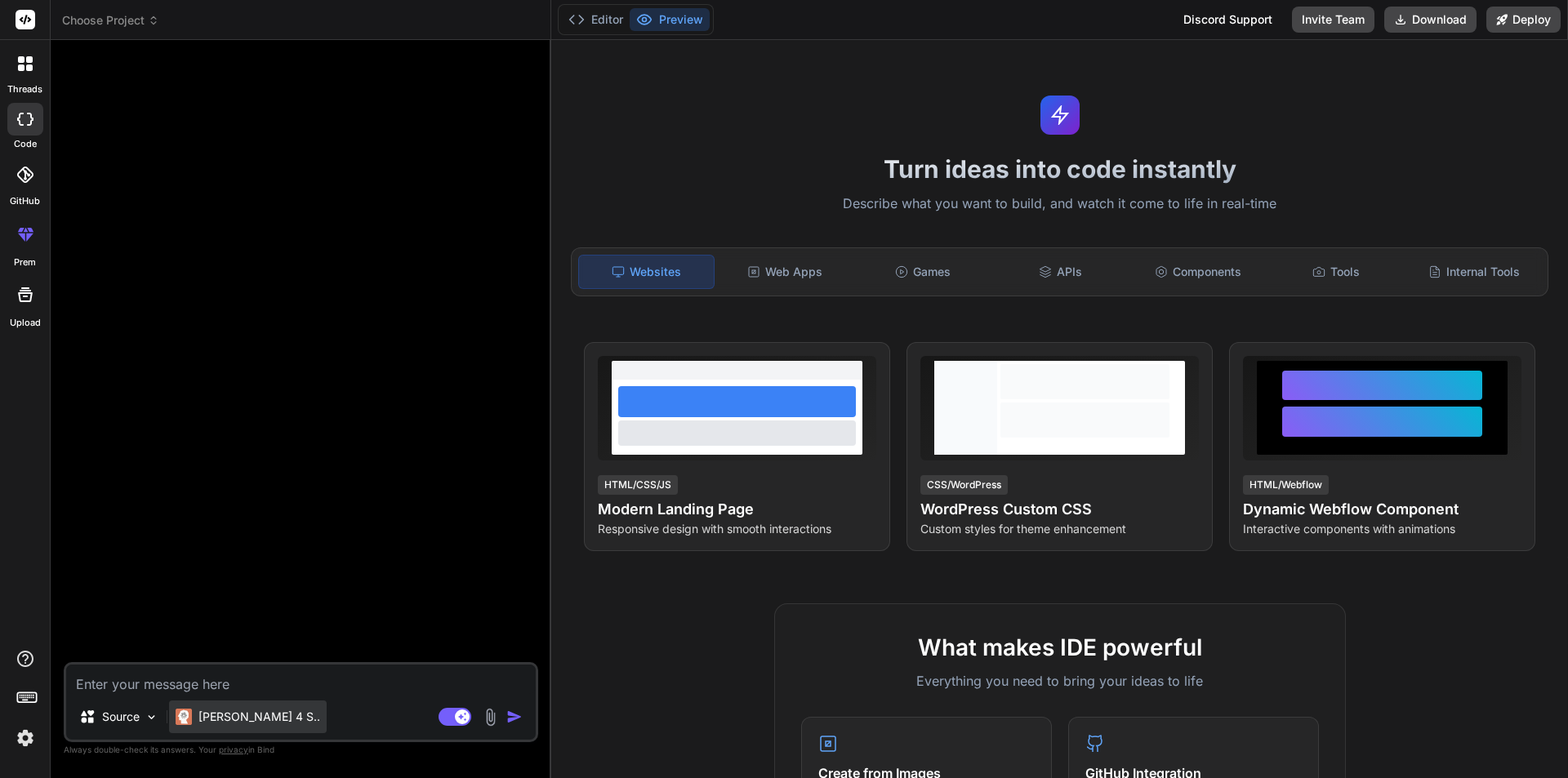
click at [255, 713] on p "[PERSON_NAME] 4 S.." at bounding box center [260, 717] width 122 height 17
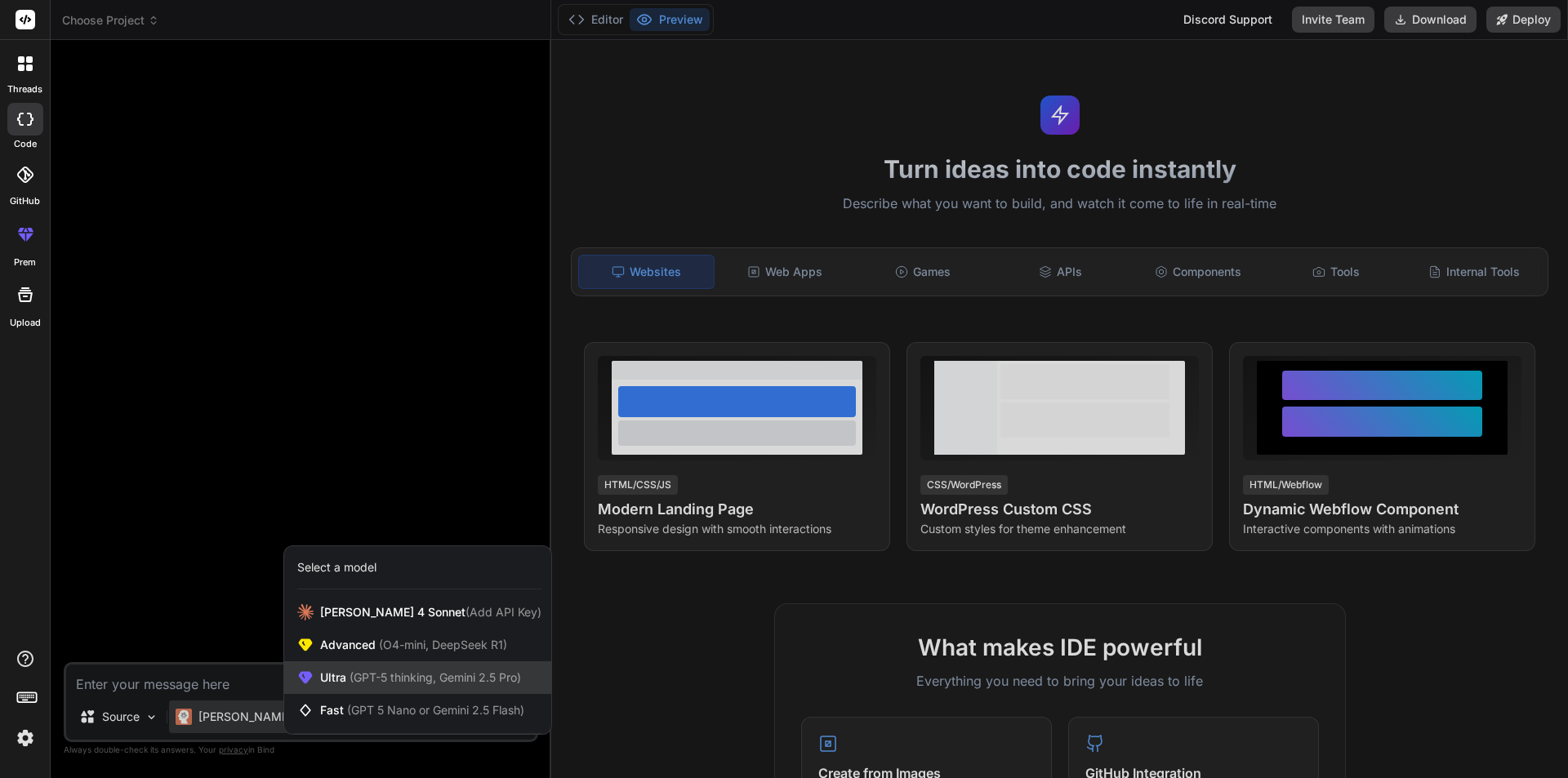
click at [417, 682] on span "(GPT-5 thinking, Gemini 2.5 Pro)" at bounding box center [433, 676] width 175 height 14
type textarea "x"
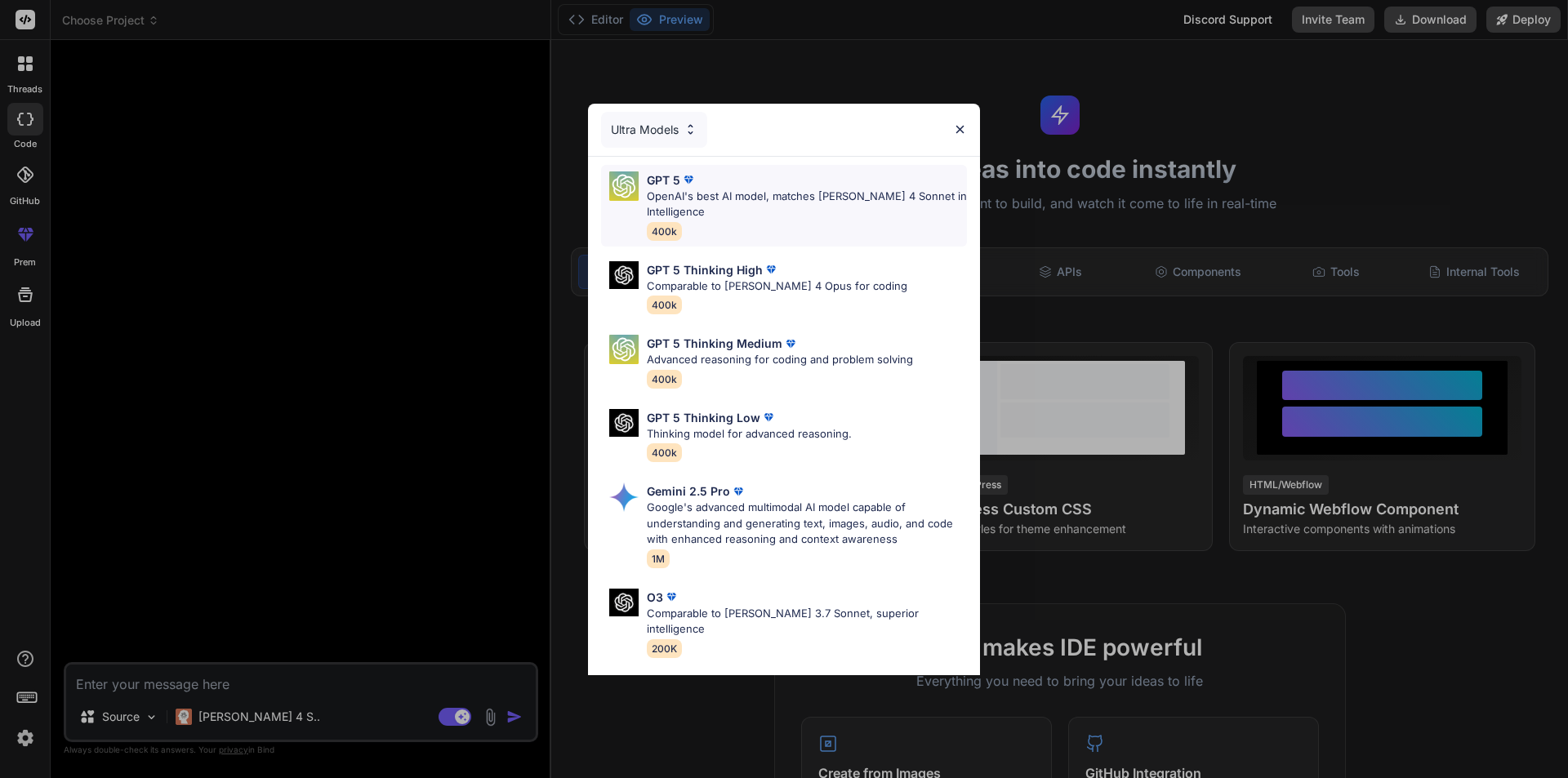
click at [808, 213] on p "OpenAI's best AI model, matches Claude 4 Sonnet in Intelligence" at bounding box center [807, 204] width 320 height 31
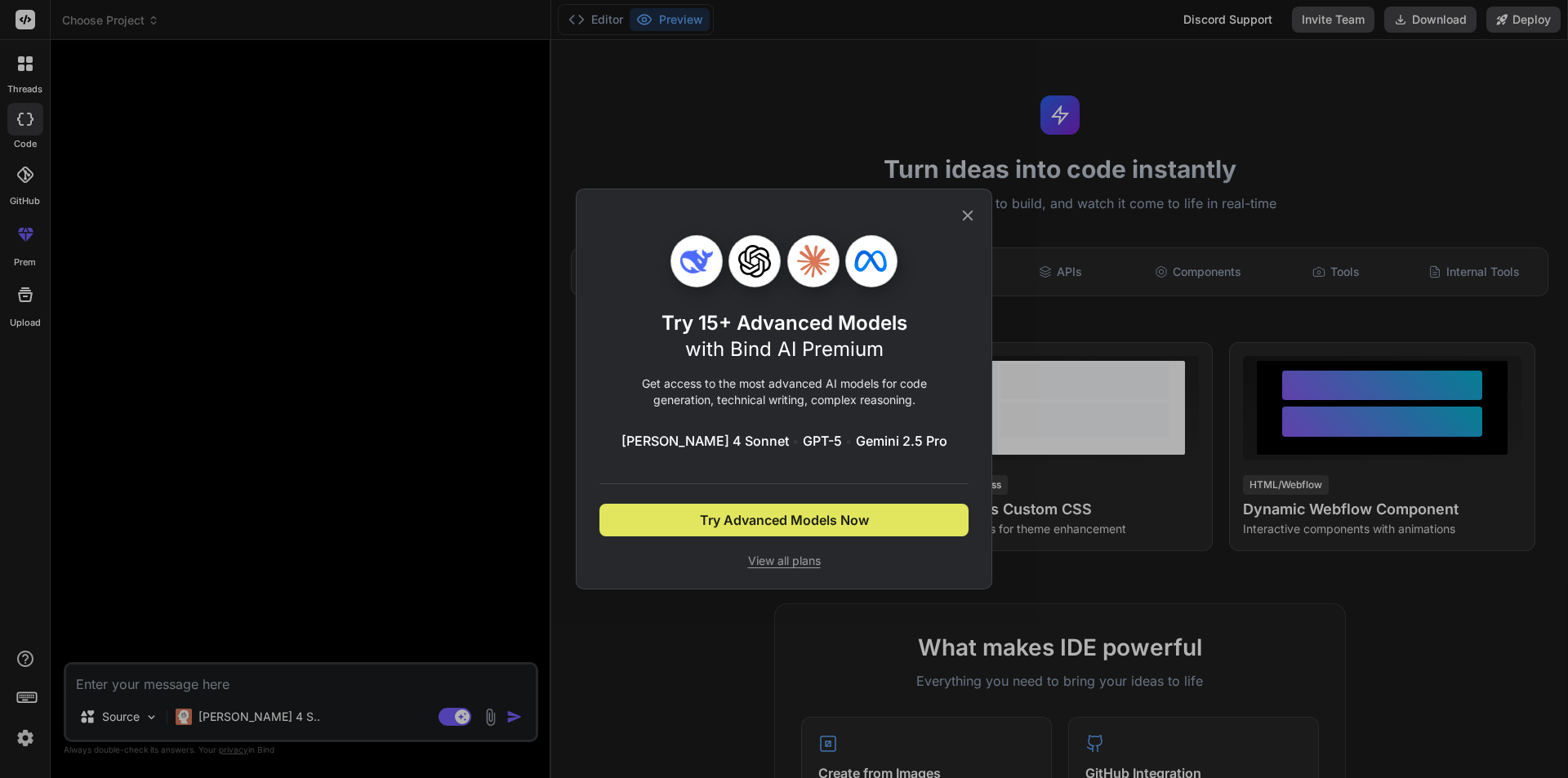
click at [793, 526] on span "Try Advanced Models Now" at bounding box center [784, 519] width 169 height 19
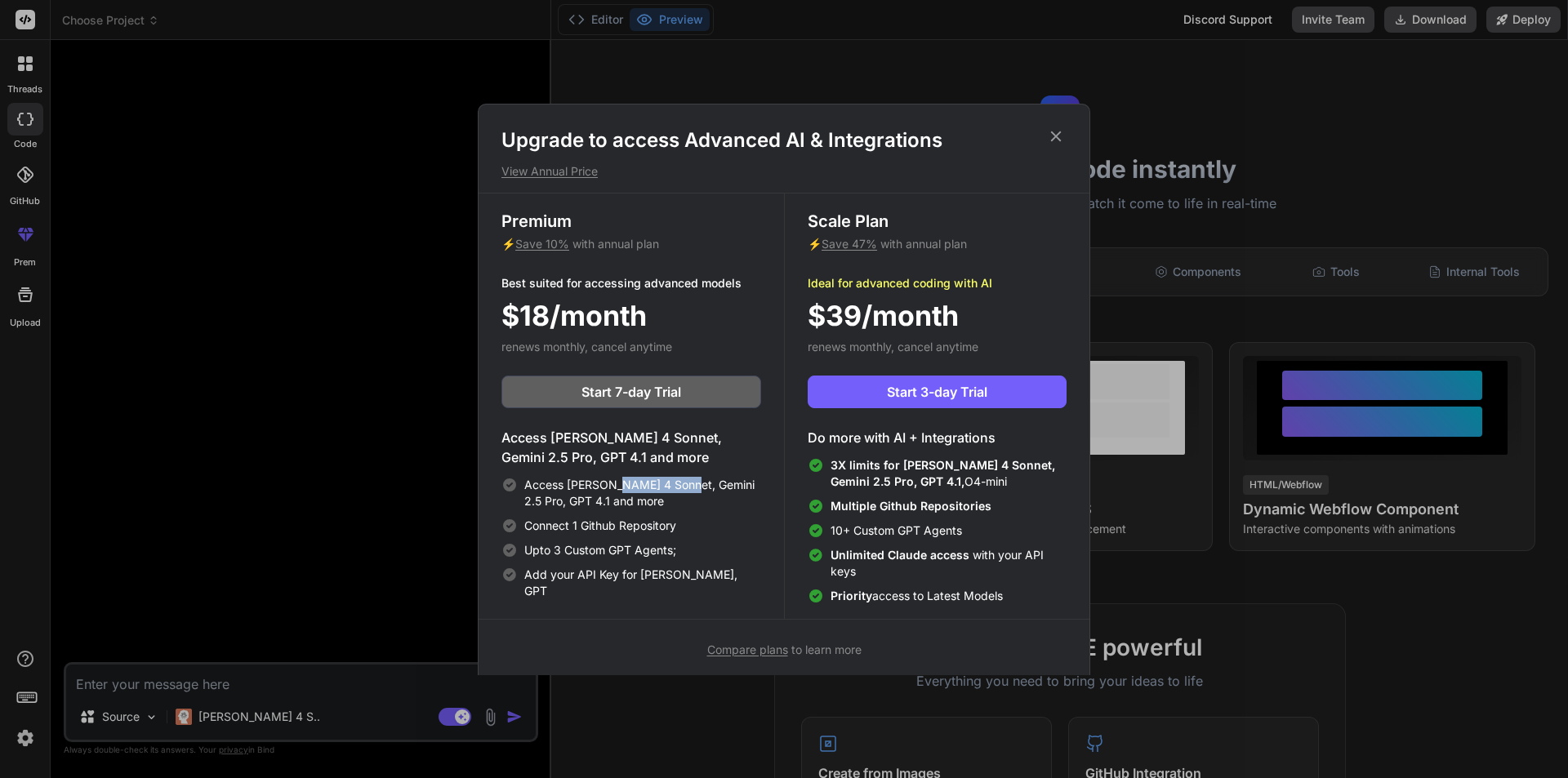
drag, startPoint x: 640, startPoint y: 486, endPoint x: 688, endPoint y: 481, distance: 48.3
click at [688, 481] on span "Access Claude 4 Sonnet, Gemini 2.5 Pro, GPT 4.1 and more" at bounding box center [643, 492] width 237 height 32
click at [1443, 299] on div "Upgrade to access Advanced AI & Integrations View Annual Price Premium ⚡ Save 1…" at bounding box center [784, 389] width 1568 height 778
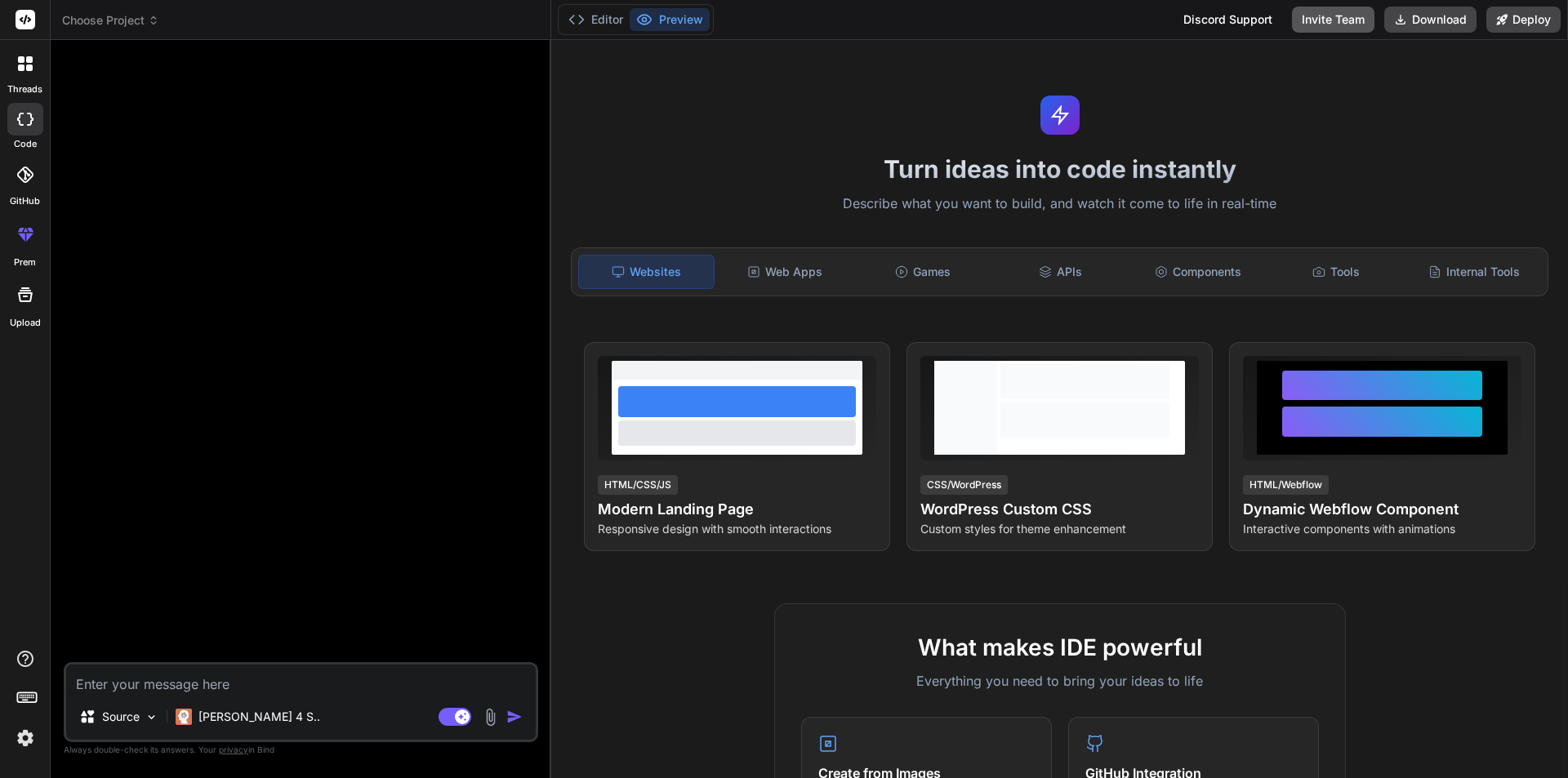
click at [1333, 18] on button "Invite Team" at bounding box center [1332, 19] width 82 height 26
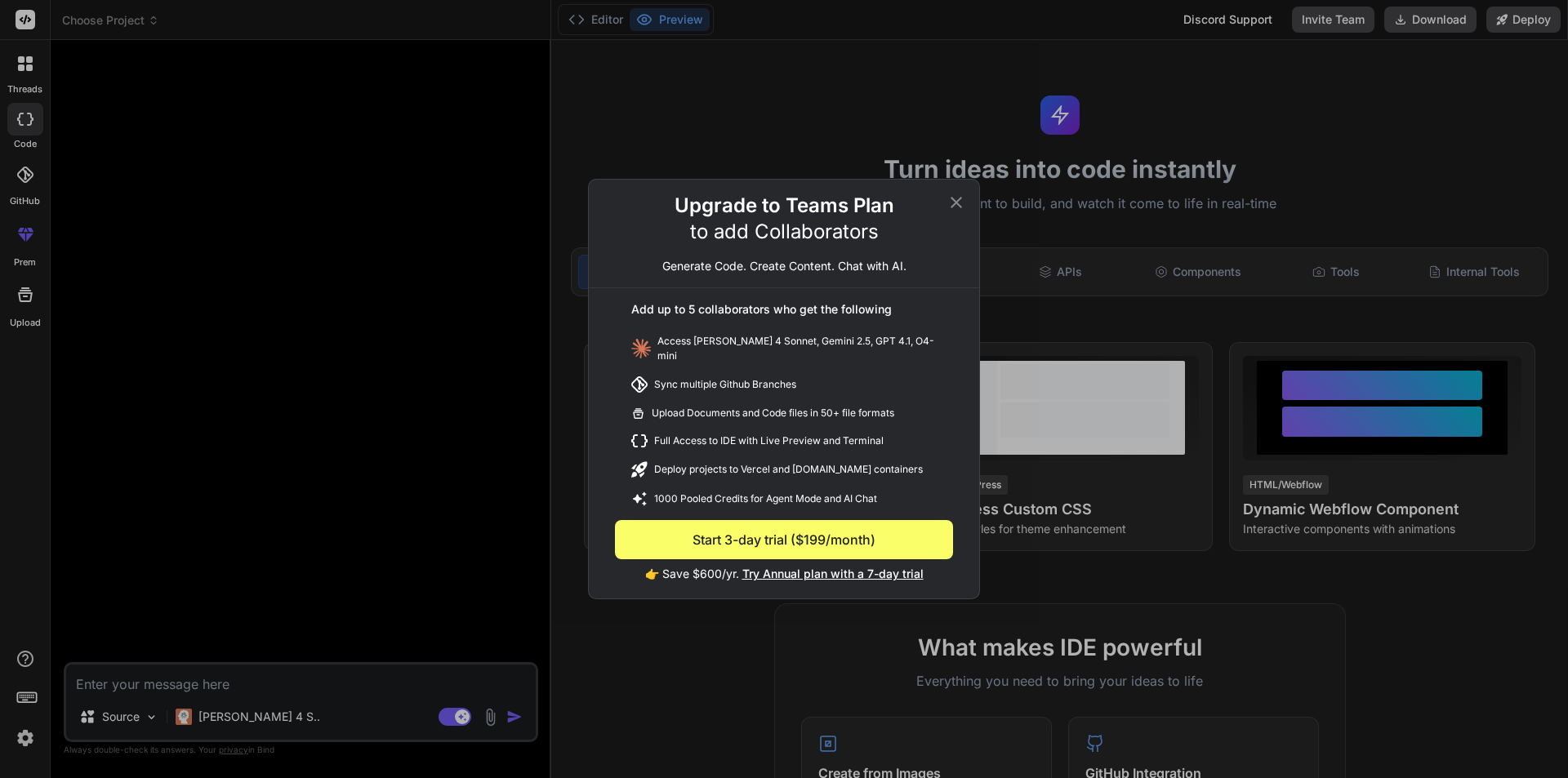
click at [776, 535] on button "Start 3-day trial ($199/month)" at bounding box center [784, 540] width 338 height 39
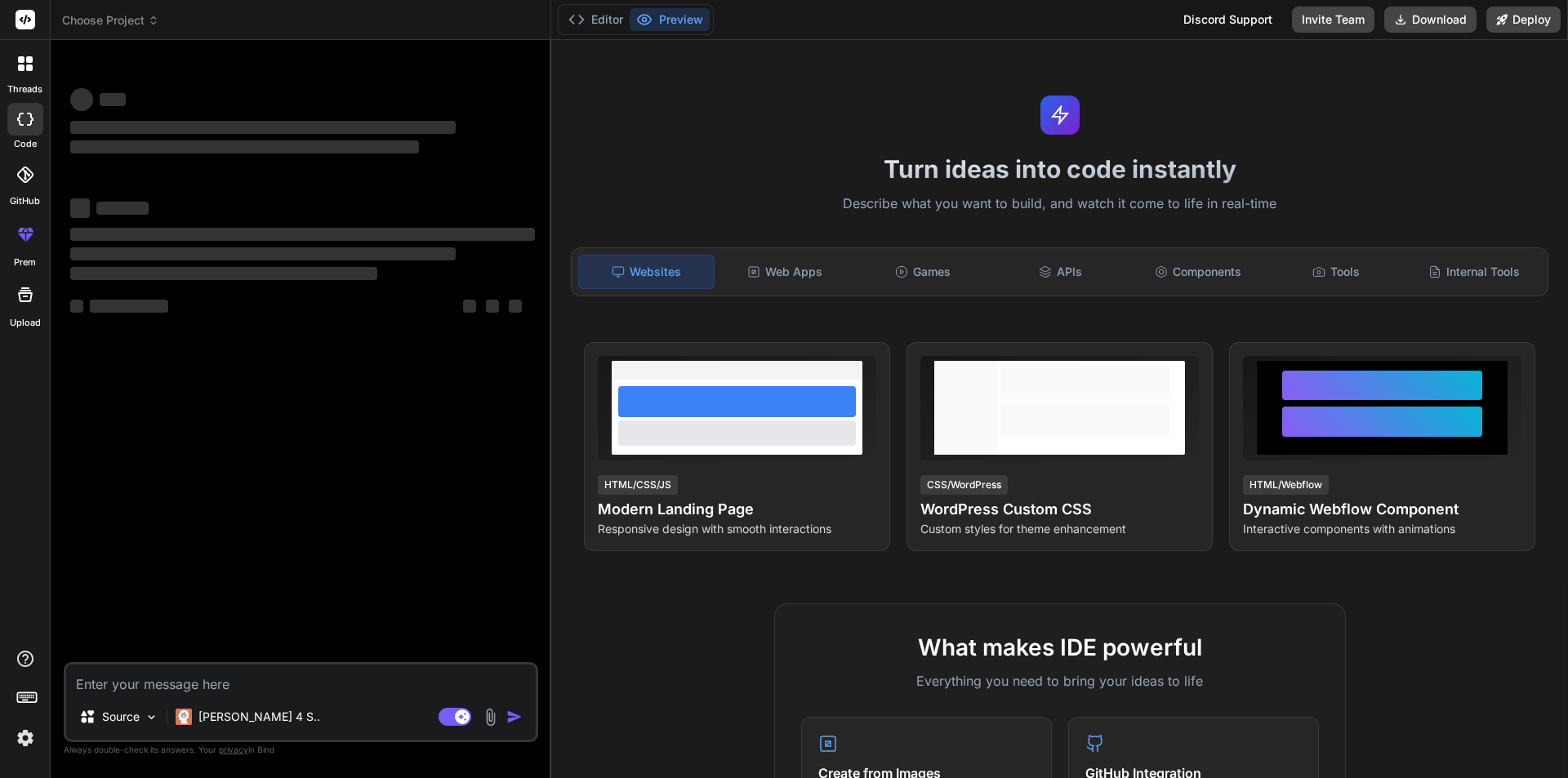
type textarea "x"
